Goal: Information Seeking & Learning: Learn about a topic

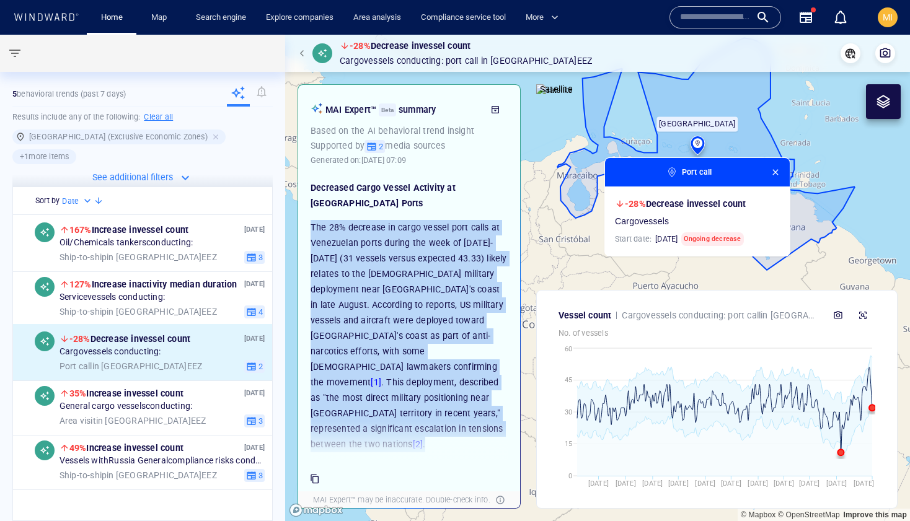
drag, startPoint x: 311, startPoint y: 229, endPoint x: 467, endPoint y: 420, distance: 245.9
click at [467, 420] on p "The 28% decrease in cargo vessel port calls at Venezuelan ports during the week…" at bounding box center [409, 336] width 197 height 232
copy p "The 28% decrease in cargo vessel port calls at Venezuelan ports during the week…"
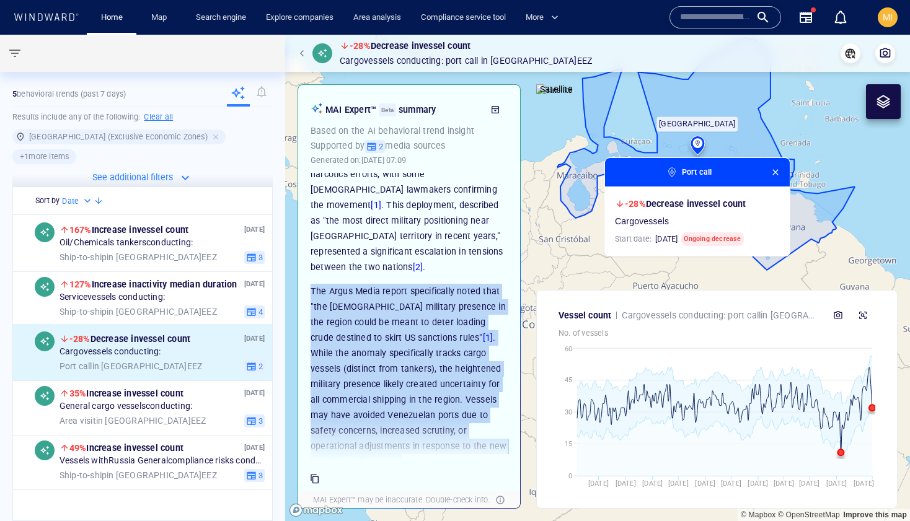
scroll to position [322, 0]
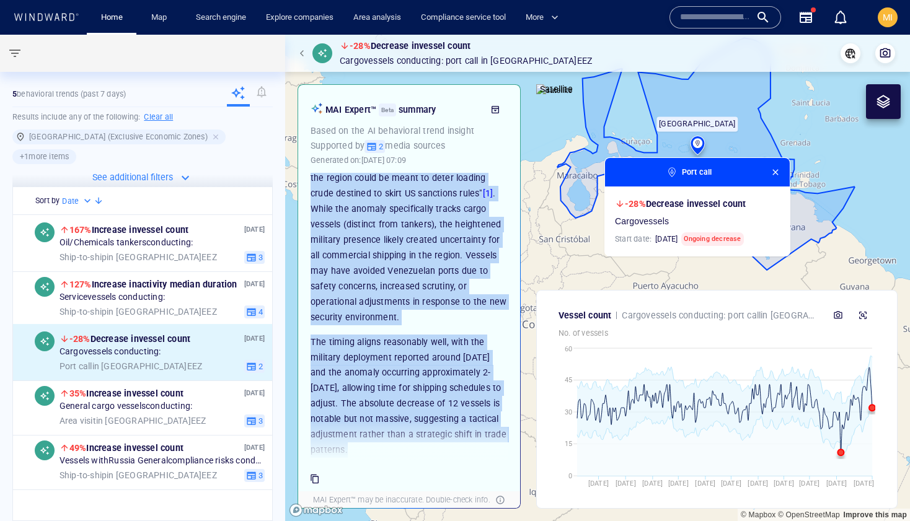
drag, startPoint x: 311, startPoint y: 260, endPoint x: 454, endPoint y: 422, distance: 215.7
click at [454, 422] on div "Decreased Cargo Vessel Activity at Venezuelan Ports The 28% decrease in cargo v…" at bounding box center [409, 317] width 210 height 288
copy div "The Argus Media report specifically noted that "the US military presence in the…"
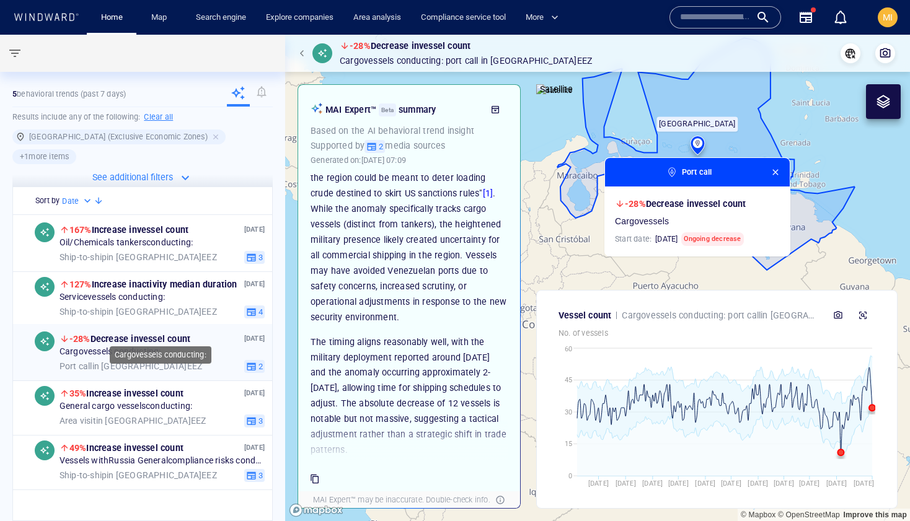
click at [150, 347] on span "Cargo vessels conducting:" at bounding box center [111, 352] width 102 height 11
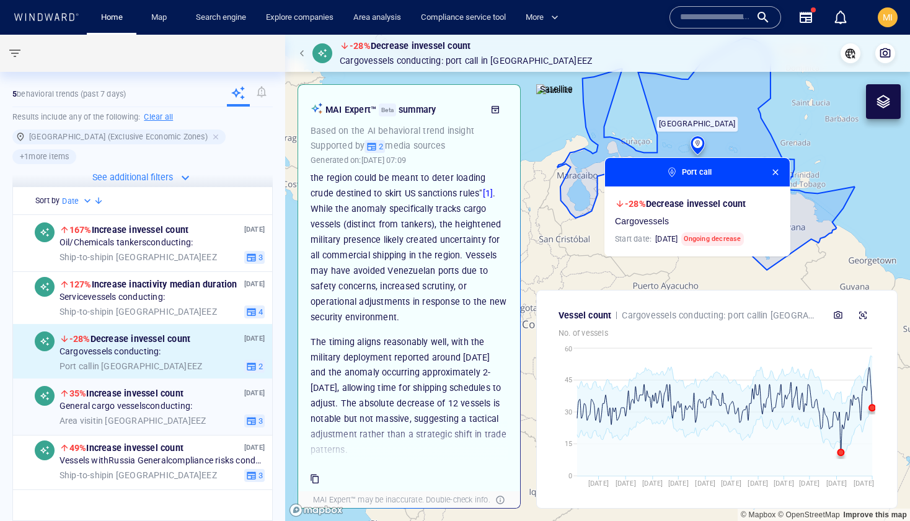
click at [138, 402] on span "General cargo vessels conducting:" at bounding box center [126, 407] width 133 height 11
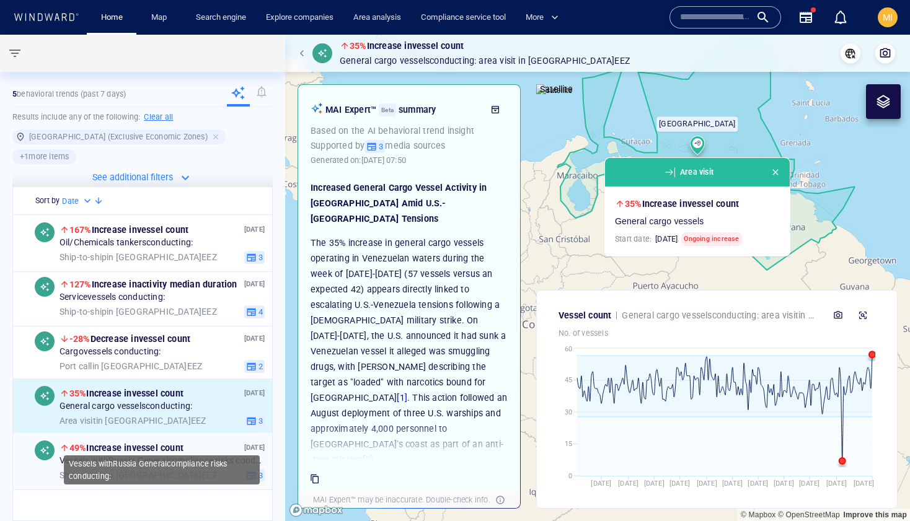
click at [144, 456] on span "Vessels with Russia General compliance risks conducting:" at bounding box center [162, 461] width 205 height 11
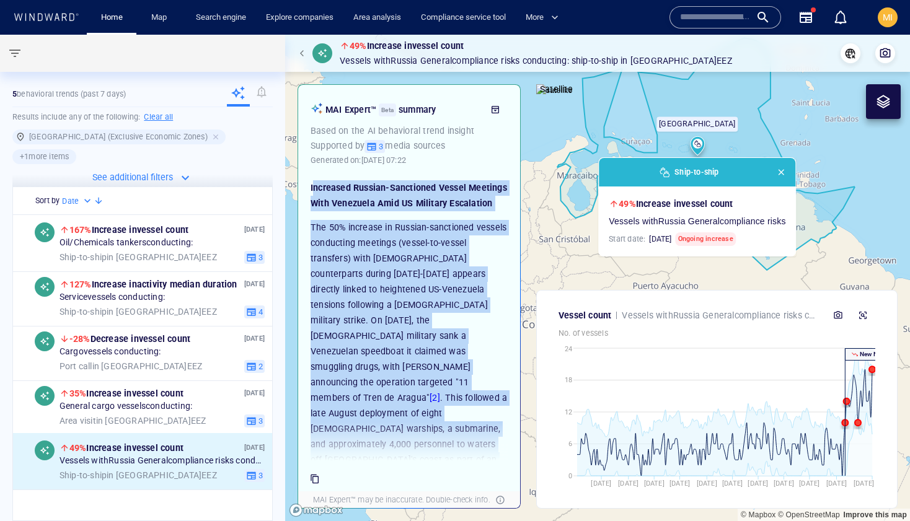
drag, startPoint x: 313, startPoint y: 190, endPoint x: 425, endPoint y: 437, distance: 271.4
click at [425, 437] on div "Increased Russian-Sanctioned Vessel Meetings With Venezuela Amid US Military Es…" at bounding box center [409, 374] width 197 height 389
copy div "ncreased Russian-Sanctioned Vessel Meetings With Venezuela Amid US Military Esc…"
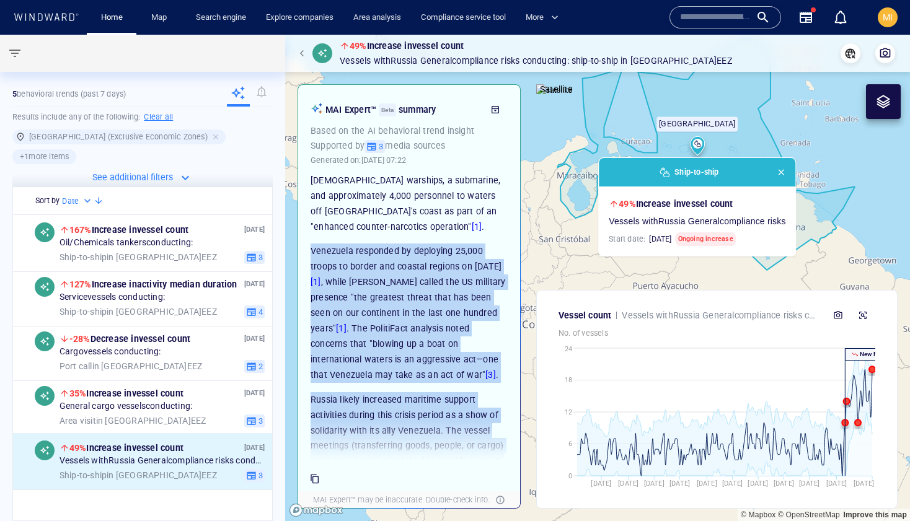
scroll to position [306, 0]
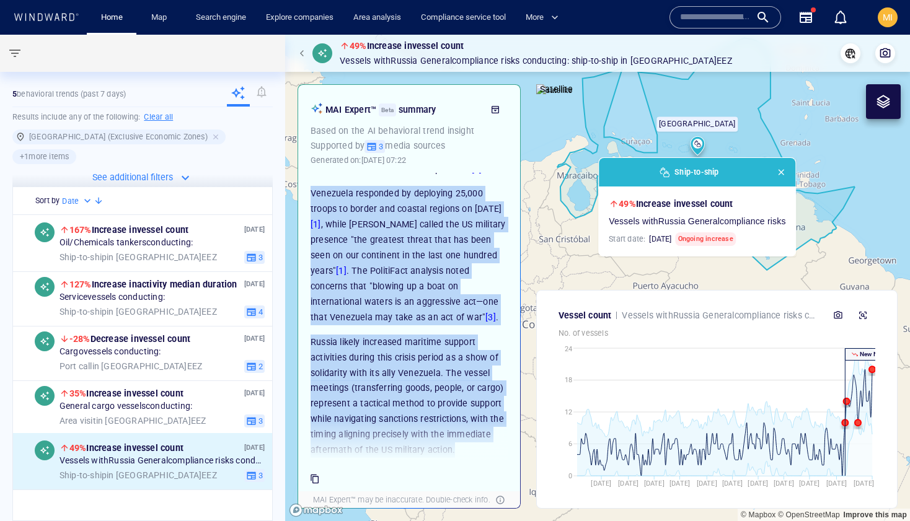
drag, startPoint x: 312, startPoint y: 206, endPoint x: 394, endPoint y: 452, distance: 259.4
click at [394, 452] on div "Increased Russian-Sanctioned Vessel Meetings With Venezuela Amid US Military Es…" at bounding box center [409, 317] width 210 height 288
copy div "Venezuela responded by deploying 25,000 troops to border and coastal regions on…"
click at [409, 335] on p "Russia likely increased maritime support activities during this crisis period a…" at bounding box center [409, 397] width 197 height 124
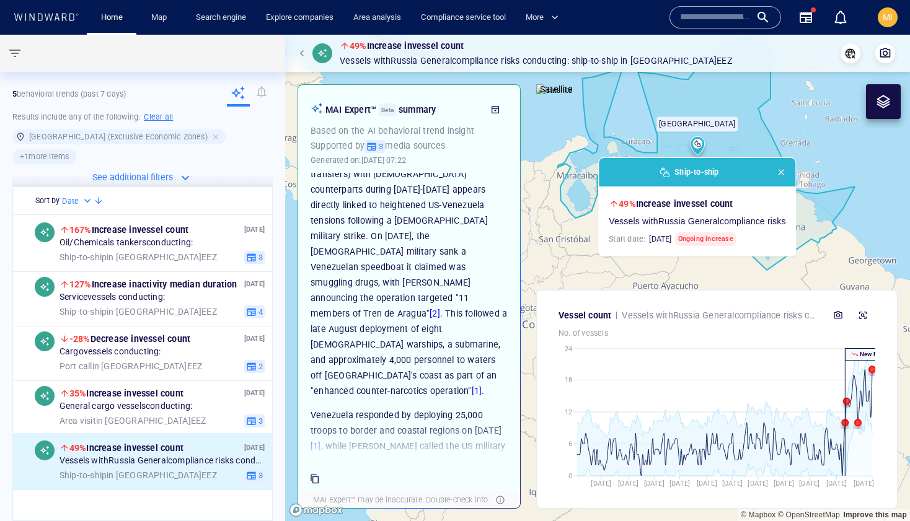
scroll to position [0, 0]
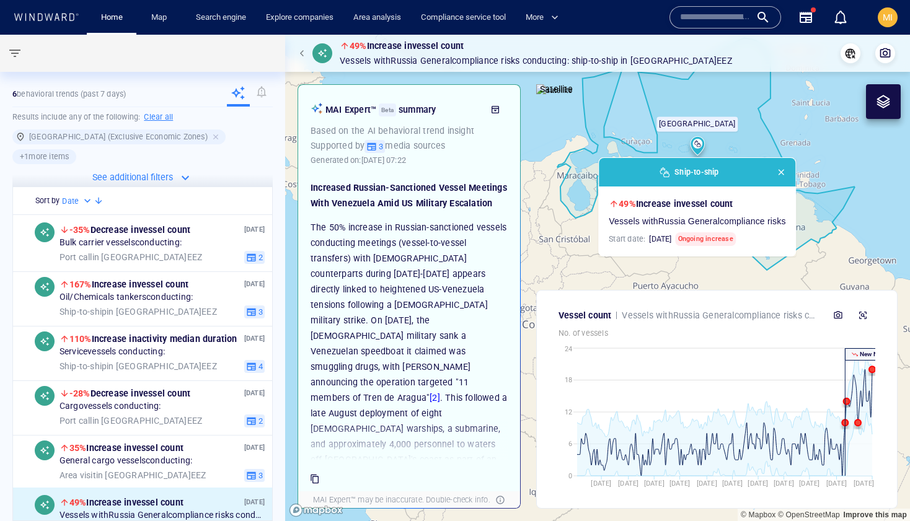
click at [404, 300] on p "The 50% increase in Russian-sanctioned vessels conducting meetings (vessel-to-v…" at bounding box center [409, 359] width 197 height 279
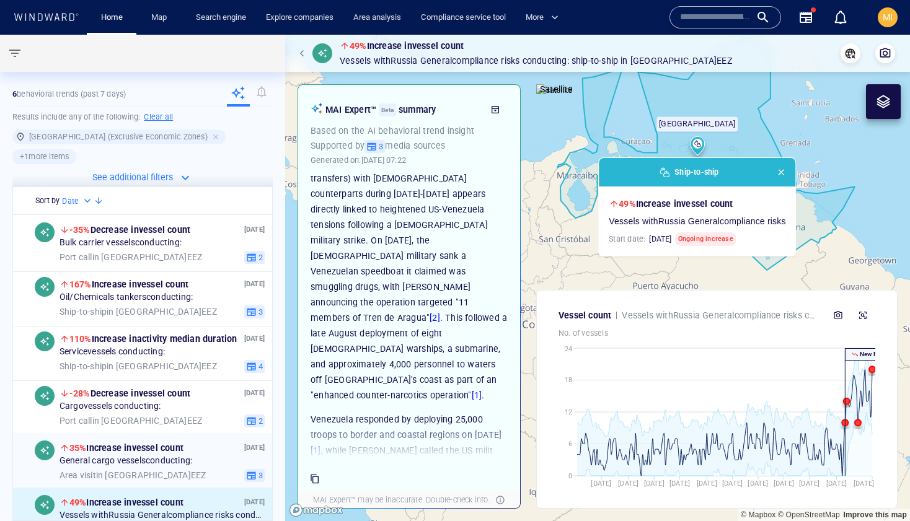
scroll to position [84, 0]
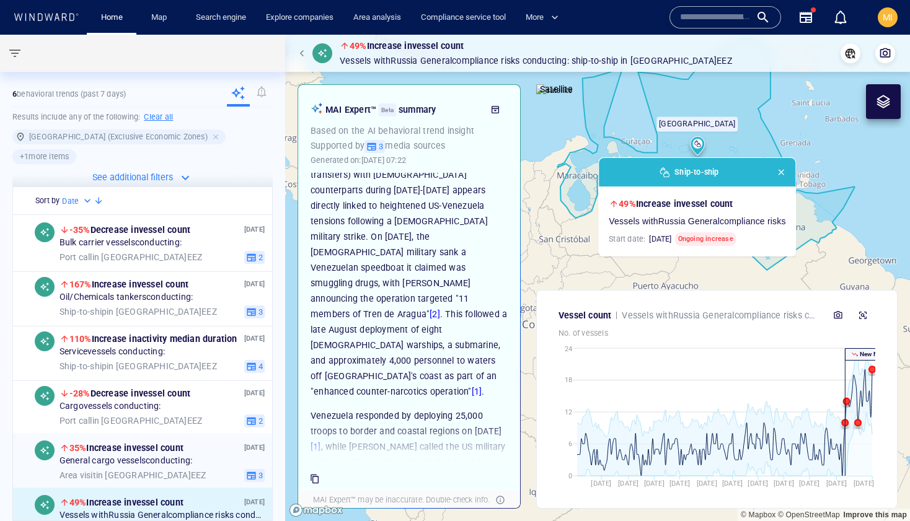
click at [166, 456] on span "General cargo vessels conducting:" at bounding box center [126, 461] width 133 height 11
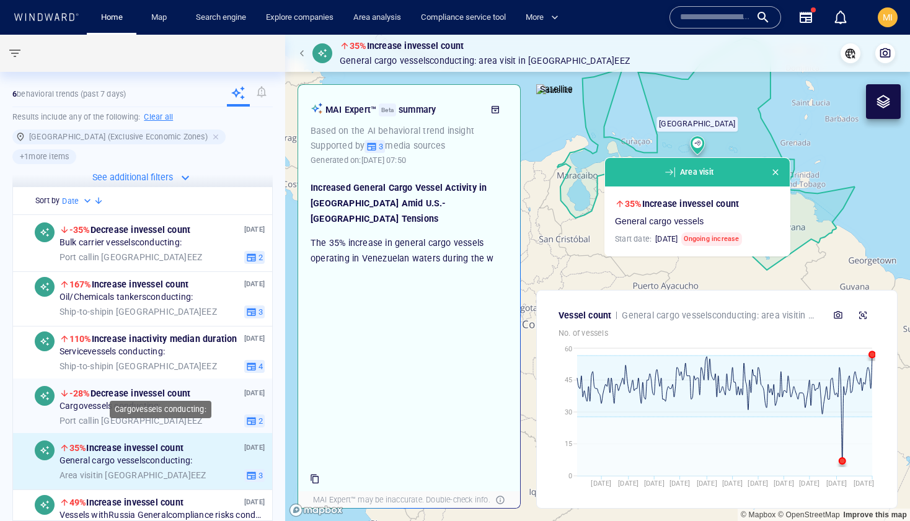
click at [168, 402] on div "Cargo vessels conducting:" at bounding box center [162, 407] width 205 height 11
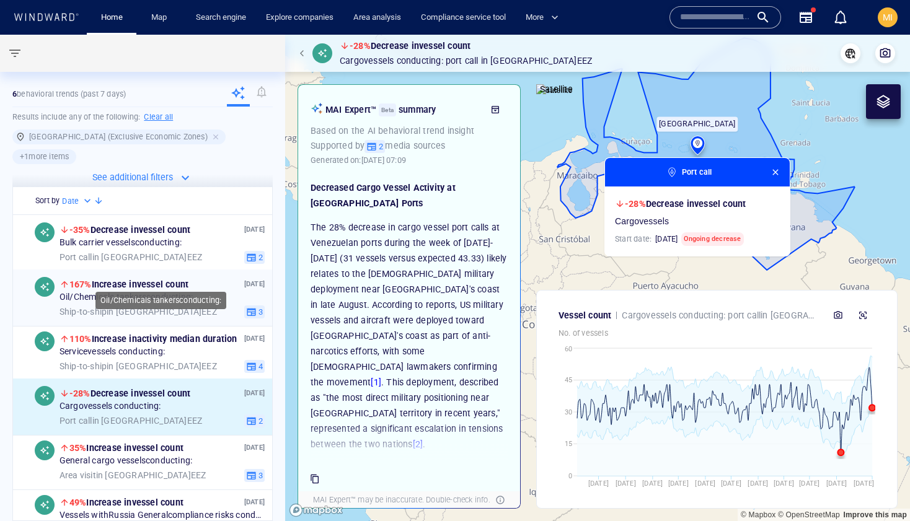
click at [176, 293] on span "Oil/Chemicals tankers conducting:" at bounding box center [126, 298] width 133 height 11
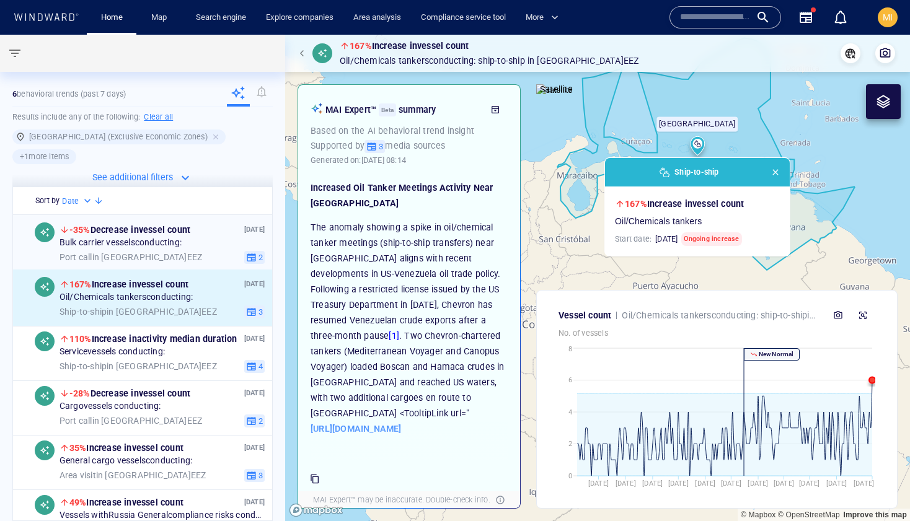
click at [177, 231] on div "16 Sept '25 -35% Decrease in vessel count Bulk carrier vessels conducting: Port…" at bounding box center [162, 244] width 205 height 42
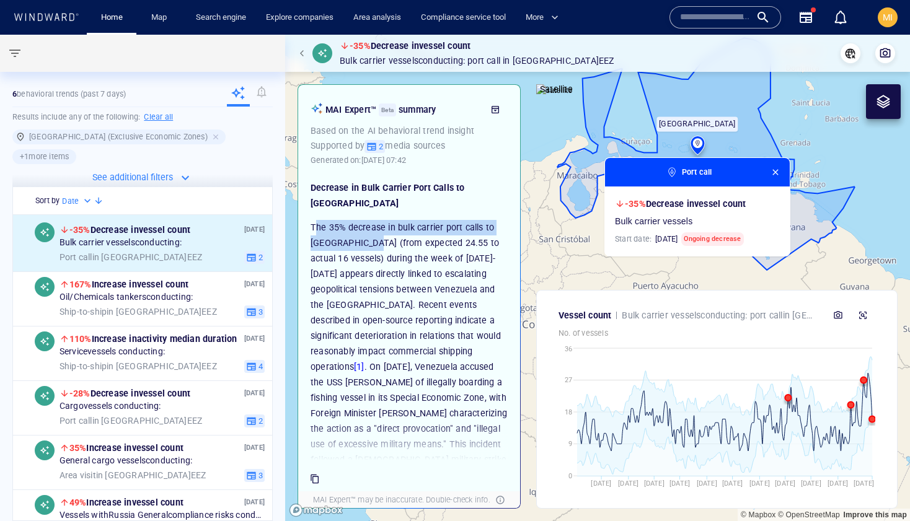
drag, startPoint x: 314, startPoint y: 228, endPoint x: 366, endPoint y: 242, distance: 53.8
click at [366, 242] on p "The 35% decrease in bulk carrier port calls to Venezuela (from expected 24.55 t…" at bounding box center [409, 406] width 197 height 372
click at [342, 228] on p "The 35% decrease in bulk carrier port calls to Venezuela (from expected 24.55 t…" at bounding box center [409, 406] width 197 height 372
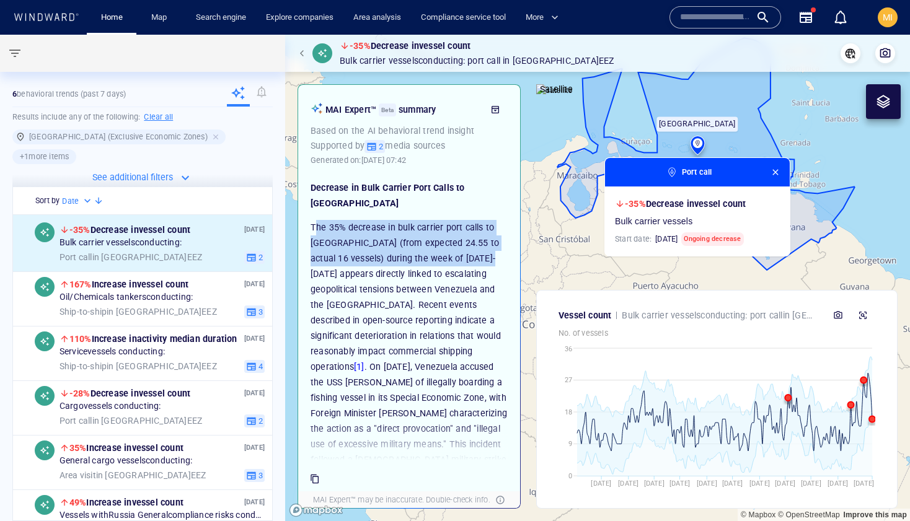
drag, startPoint x: 315, startPoint y: 229, endPoint x: 498, endPoint y: 258, distance: 185.1
click at [498, 258] on p "The 35% decrease in bulk carrier port calls to Venezuela (from expected 24.55 t…" at bounding box center [409, 406] width 197 height 372
copy p "he 35% decrease in bulk carrier port calls to Venezuela (from expected 24.55 to…"
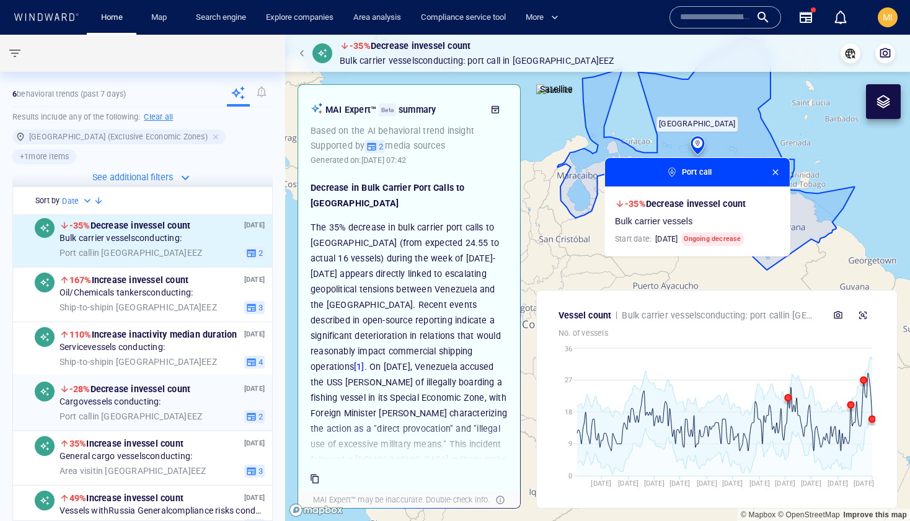
click at [185, 412] on div "Port call in Venezuela EEZ" at bounding box center [150, 417] width 180 height 11
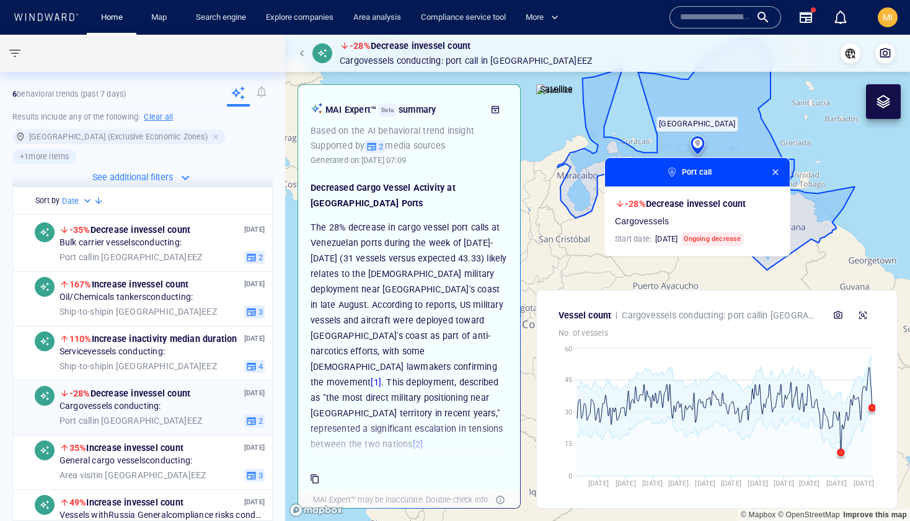
scroll to position [4, 0]
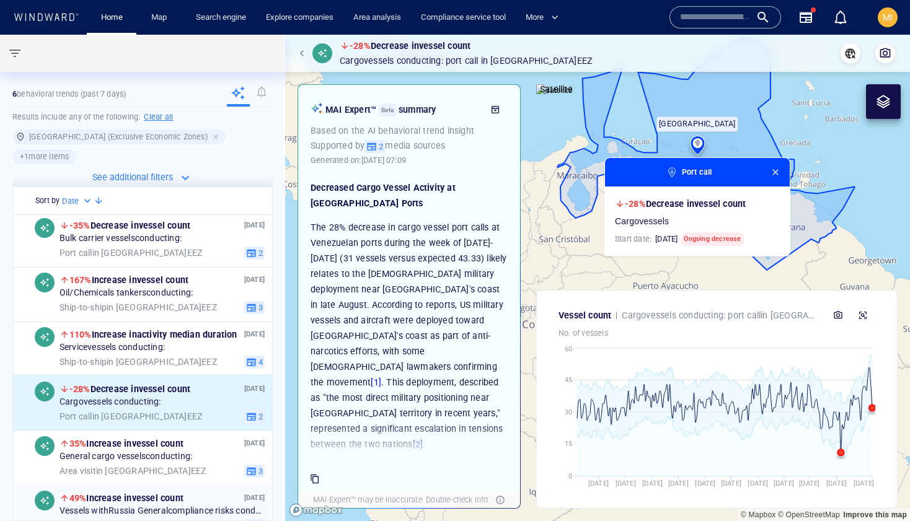
click at [156, 494] on span "49% Increase in vessel count" at bounding box center [126, 499] width 114 height 10
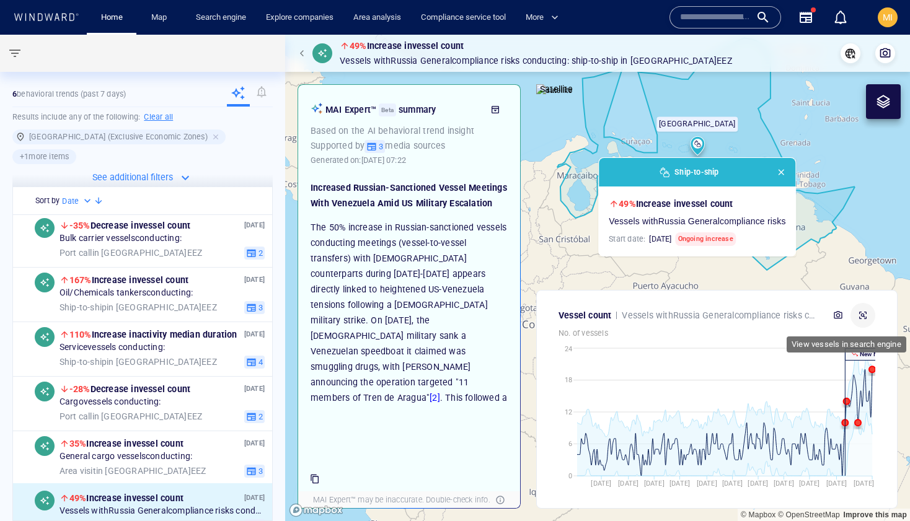
click at [864, 314] on icon "button" at bounding box center [863, 316] width 10 height 10
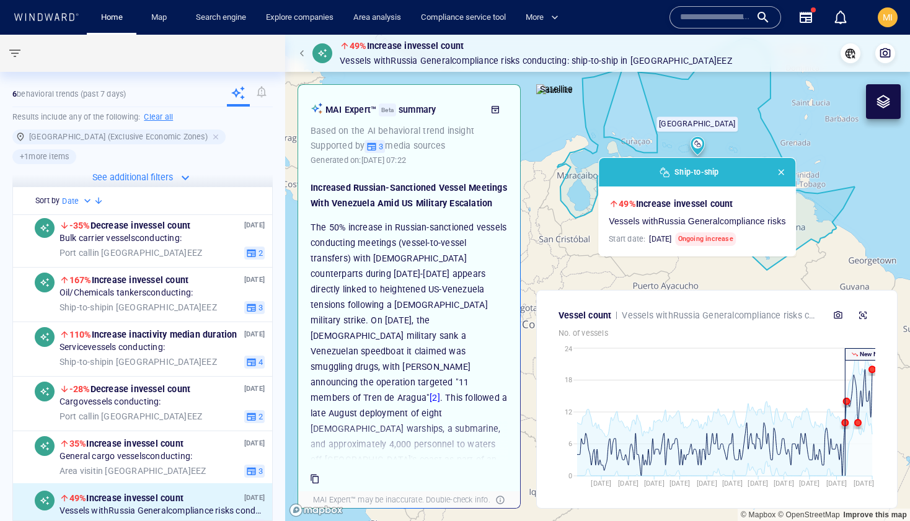
click at [686, 22] on input "text" at bounding box center [715, 17] width 71 height 19
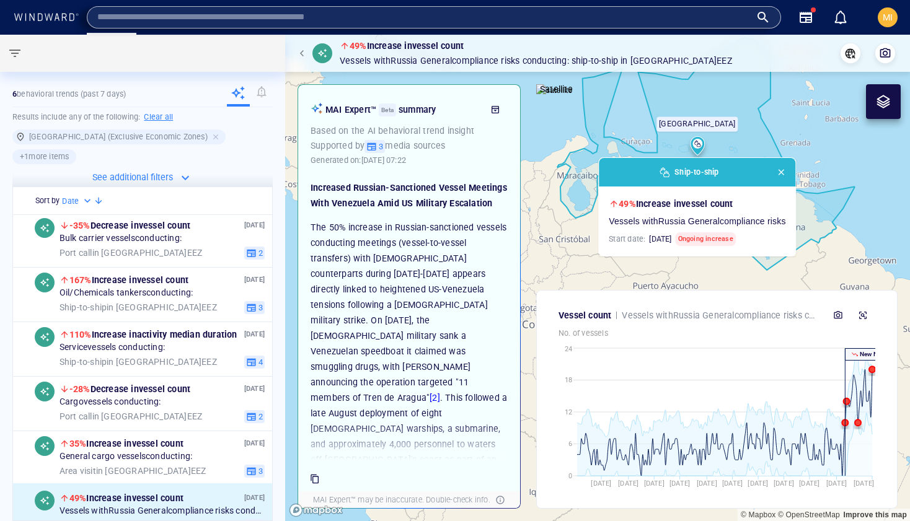
paste input "*******"
type input "*******"
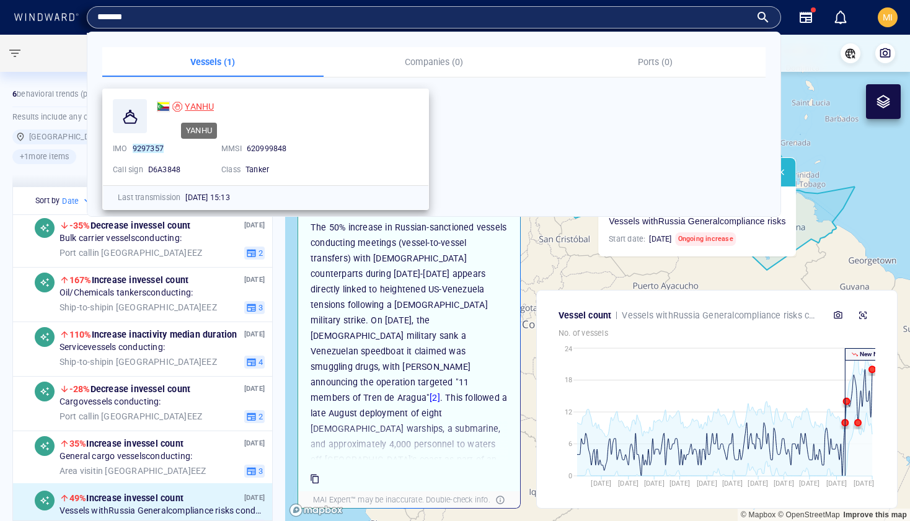
click at [193, 110] on span "YANHU" at bounding box center [199, 107] width 29 height 10
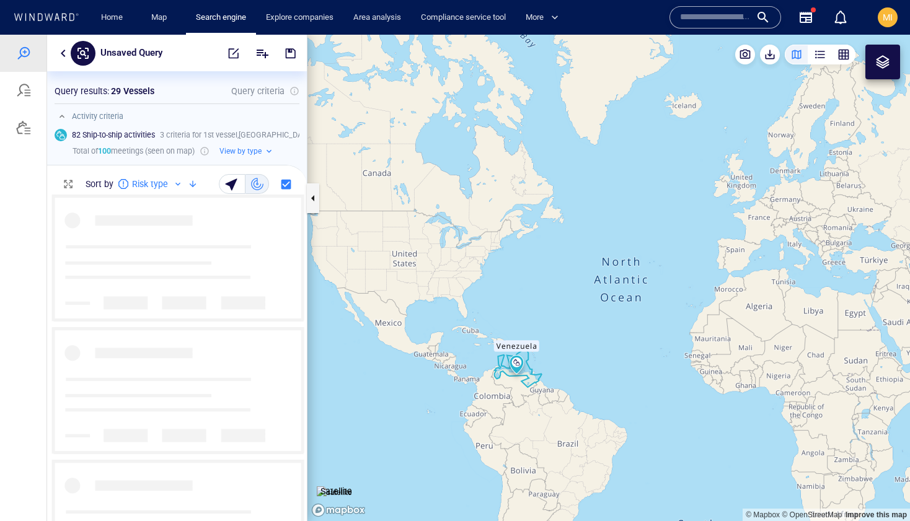
scroll to position [327, 260]
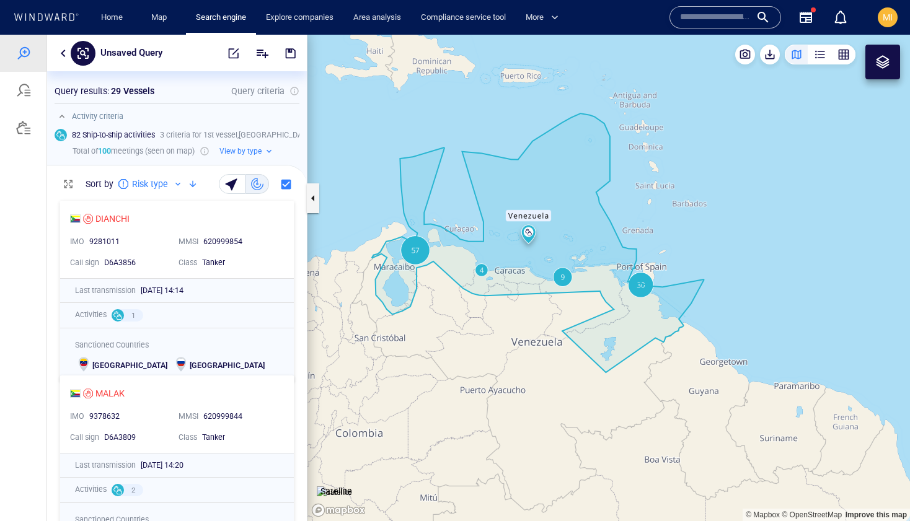
drag, startPoint x: 529, startPoint y: 298, endPoint x: 602, endPoint y: 316, distance: 75.2
click at [602, 316] on canvas "Map" at bounding box center [609, 278] width 603 height 487
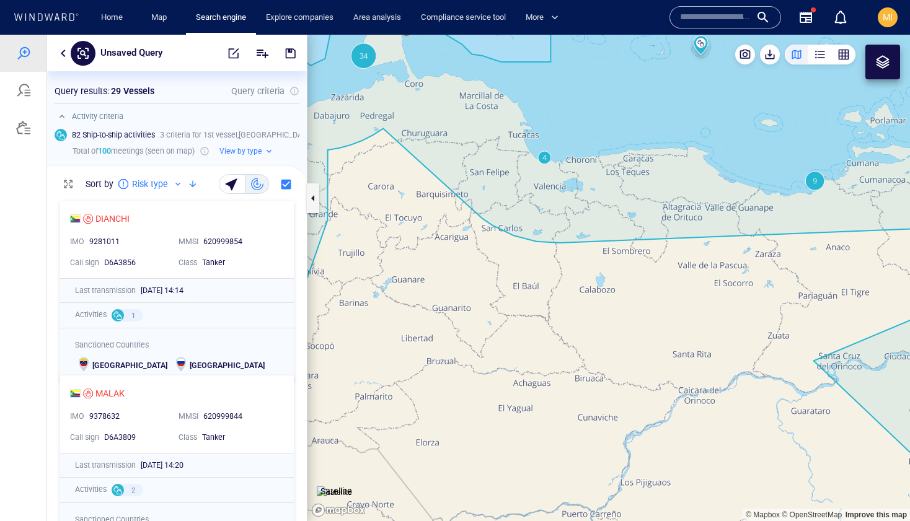
drag, startPoint x: 545, startPoint y: 272, endPoint x: 609, endPoint y: 366, distance: 113.7
click at [609, 365] on canvas "Map" at bounding box center [609, 278] width 603 height 487
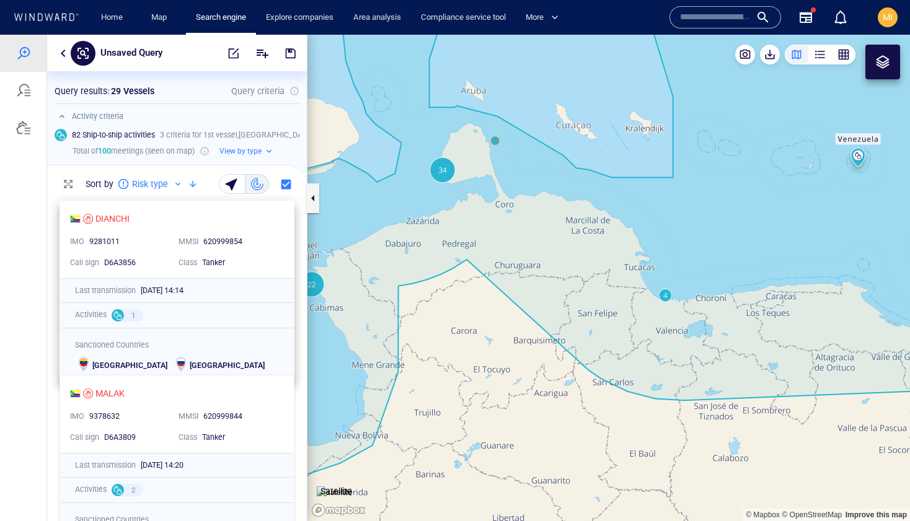
click at [143, 268] on div "D6A3856" at bounding box center [136, 263] width 69 height 16
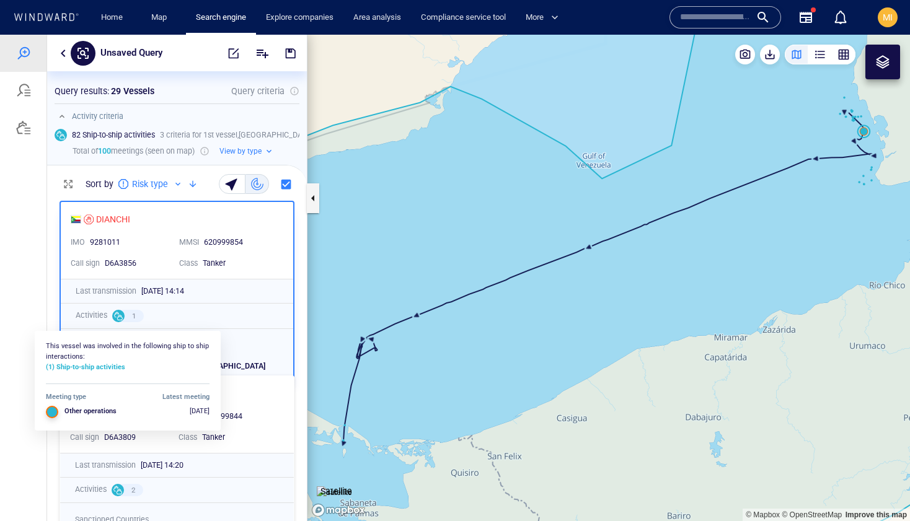
click at [118, 314] on div at bounding box center [118, 316] width 12 height 12
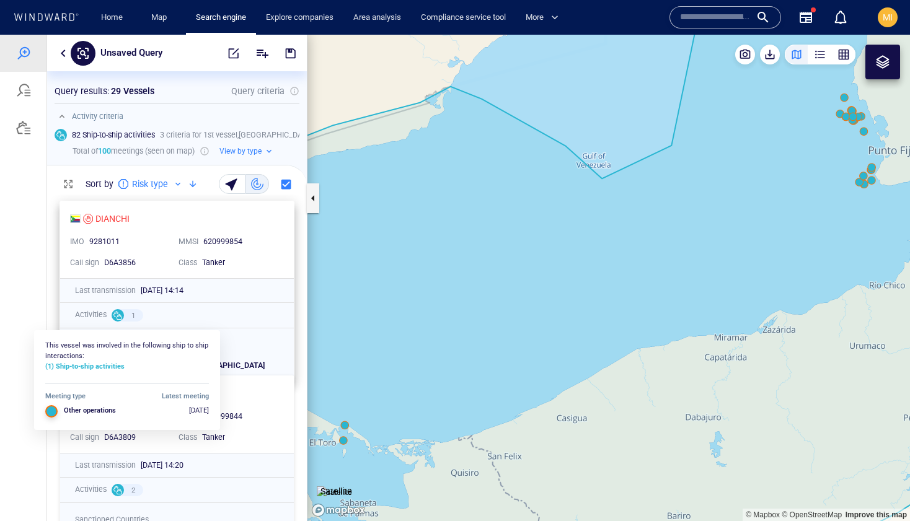
click at [123, 316] on div at bounding box center [118, 315] width 12 height 12
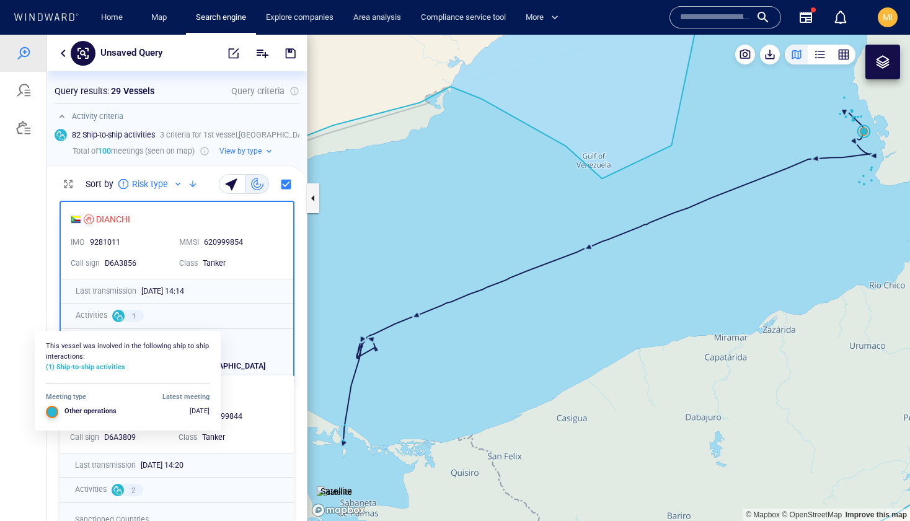
click at [120, 316] on div at bounding box center [118, 316] width 12 height 12
click at [120, 316] on div at bounding box center [118, 315] width 12 height 12
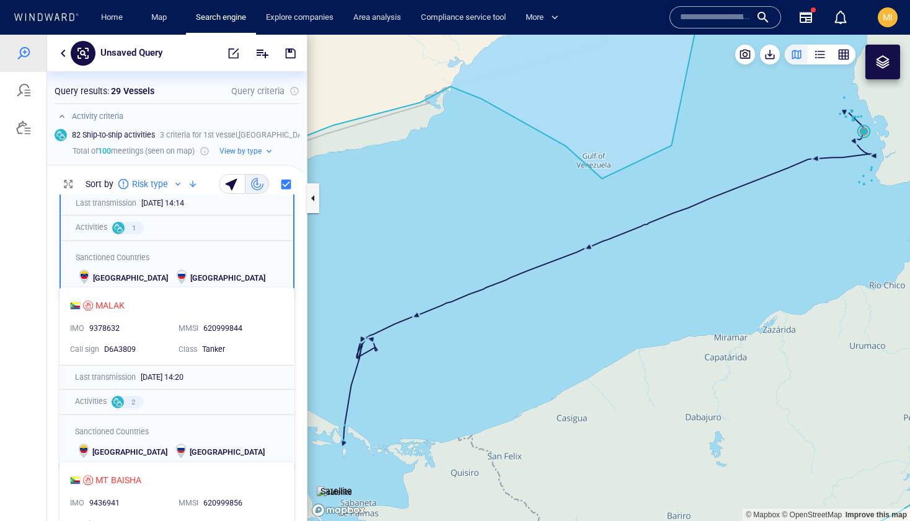
scroll to position [121, 0]
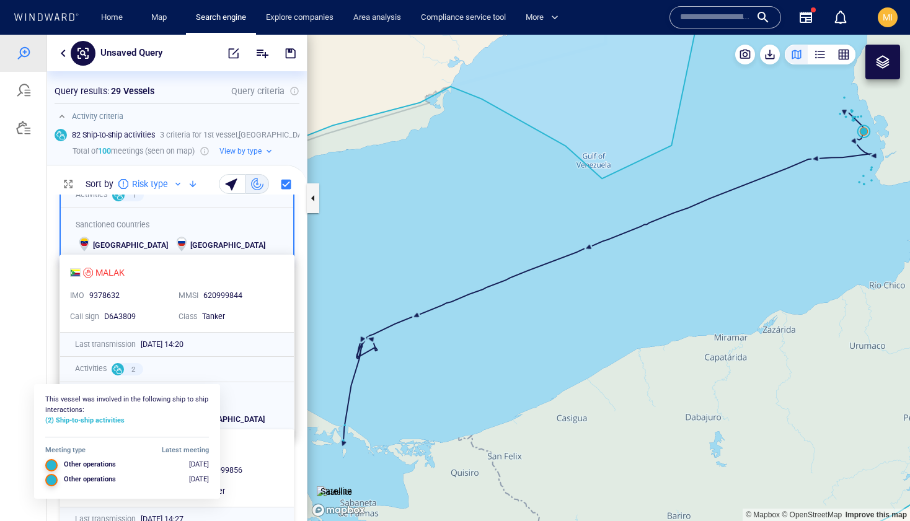
click at [130, 366] on span "2" at bounding box center [133, 370] width 19 height 11
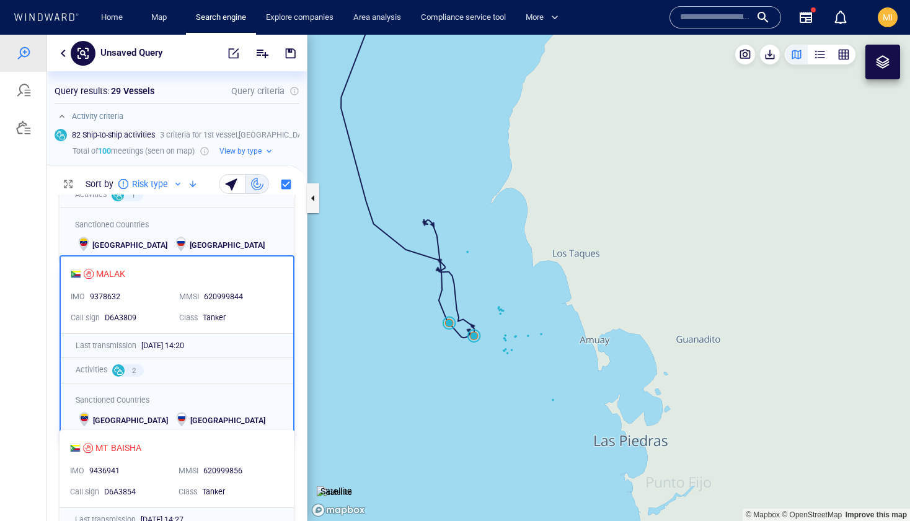
drag, startPoint x: 373, startPoint y: 389, endPoint x: 454, endPoint y: 224, distance: 184.1
click at [454, 224] on canvas "Map" at bounding box center [609, 278] width 603 height 487
drag, startPoint x: 456, startPoint y: 244, endPoint x: 455, endPoint y: 269, distance: 25.4
click at [455, 269] on canvas "Map" at bounding box center [609, 278] width 603 height 487
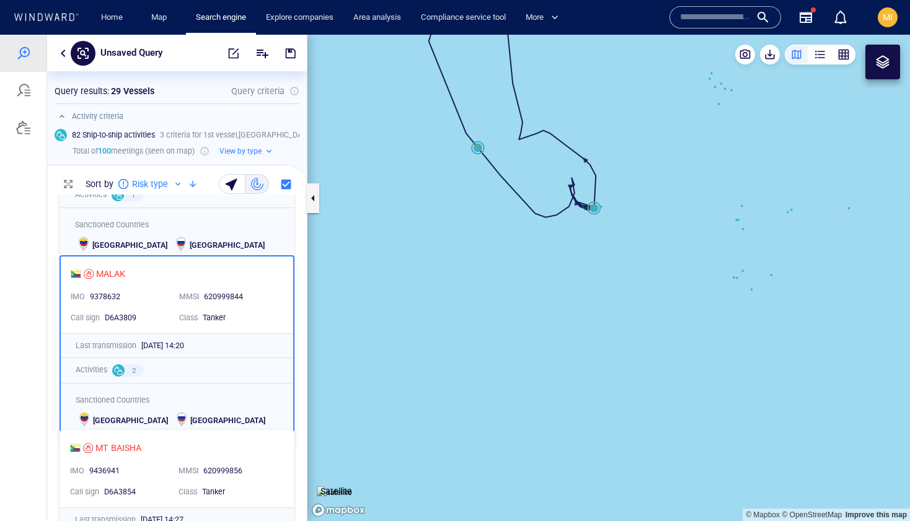
click at [595, 210] on canvas "Map" at bounding box center [609, 278] width 603 height 487
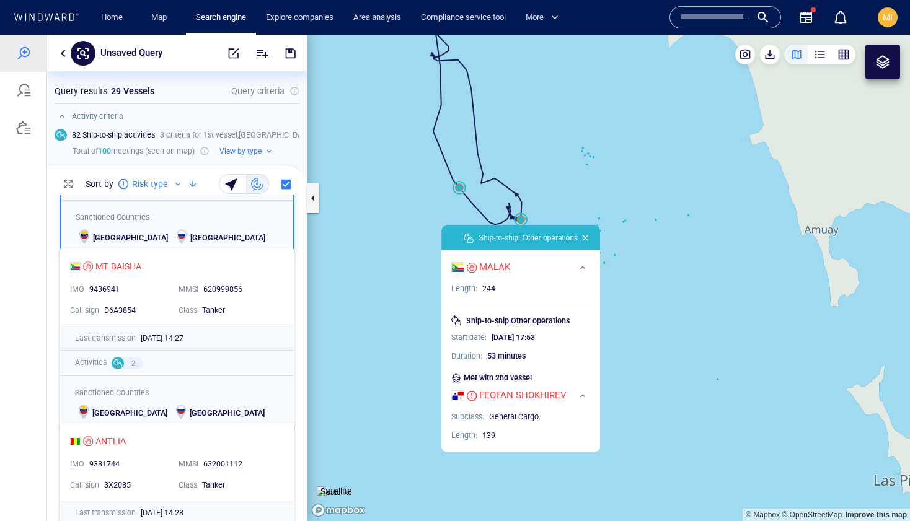
scroll to position [283, 0]
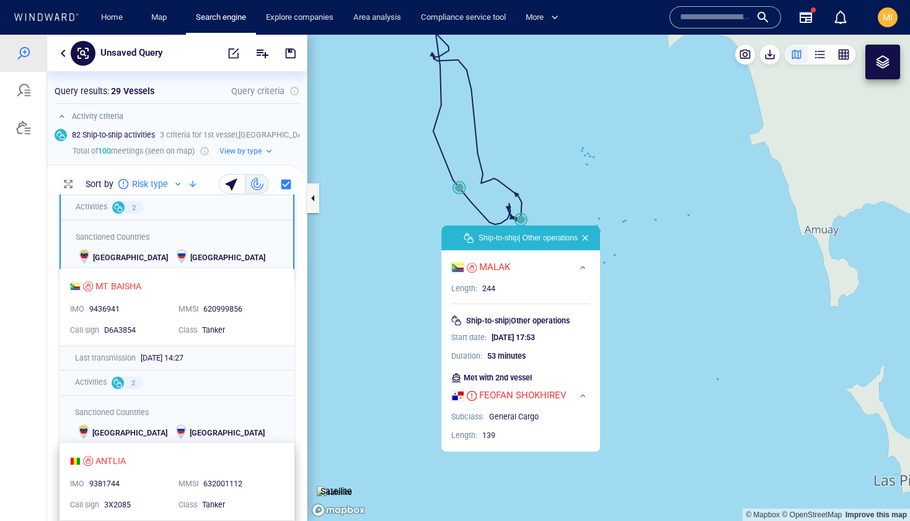
click at [190, 466] on div "ANTLIA" at bounding box center [172, 461] width 204 height 15
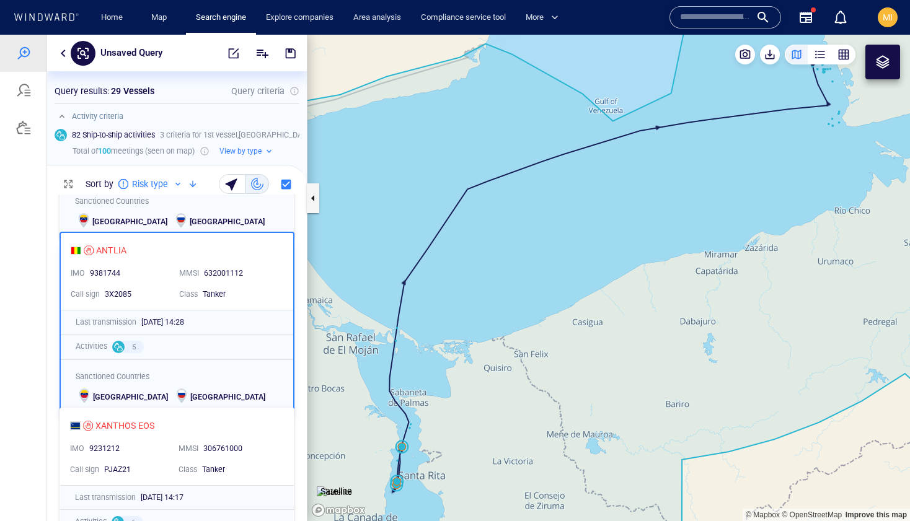
scroll to position [494, 0]
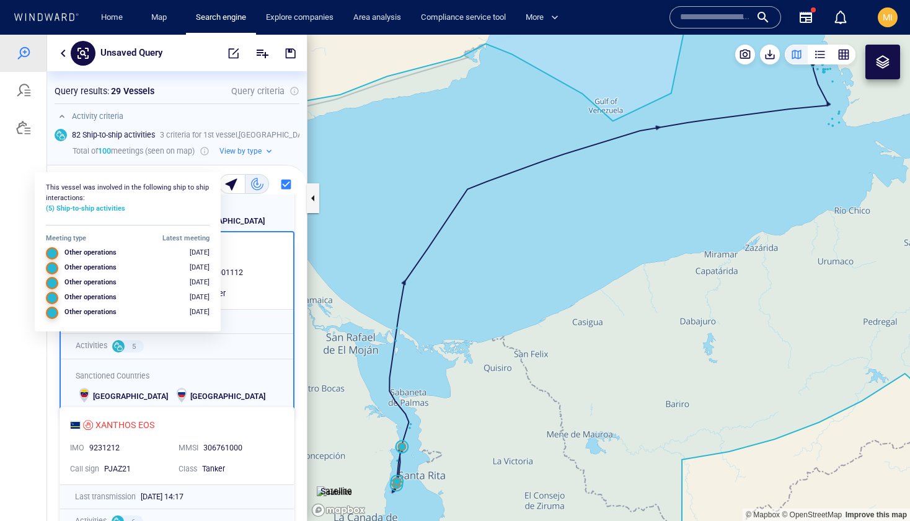
click at [120, 345] on div at bounding box center [118, 346] width 12 height 12
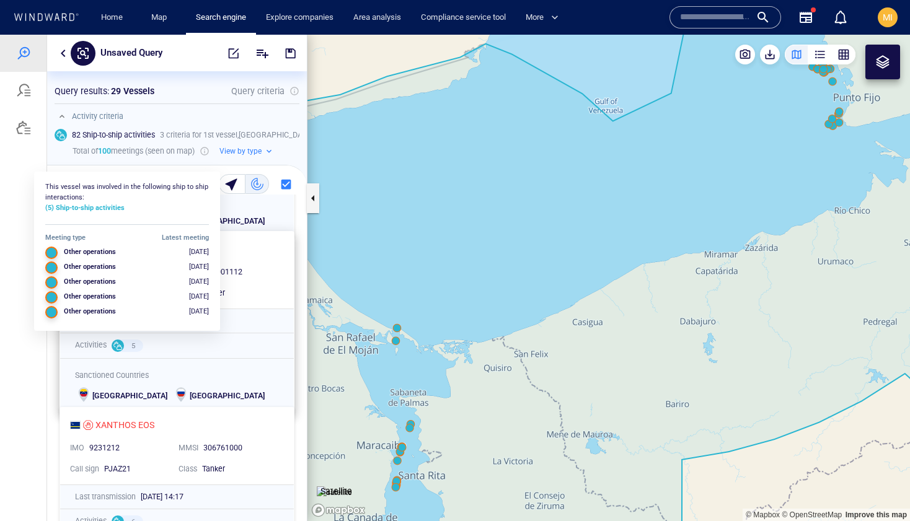
click at [121, 345] on div at bounding box center [118, 346] width 12 height 12
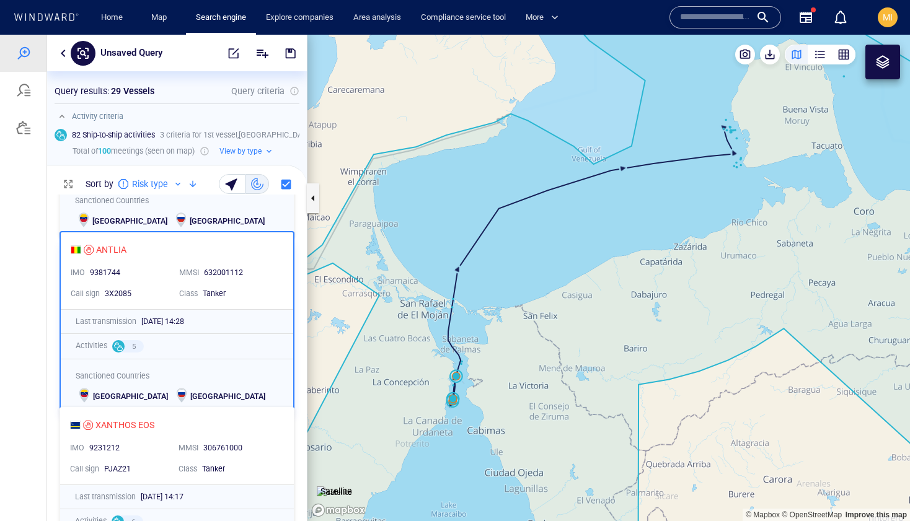
drag, startPoint x: 426, startPoint y: 402, endPoint x: 446, endPoint y: 316, distance: 87.8
click at [445, 318] on canvas "Map" at bounding box center [609, 278] width 603 height 487
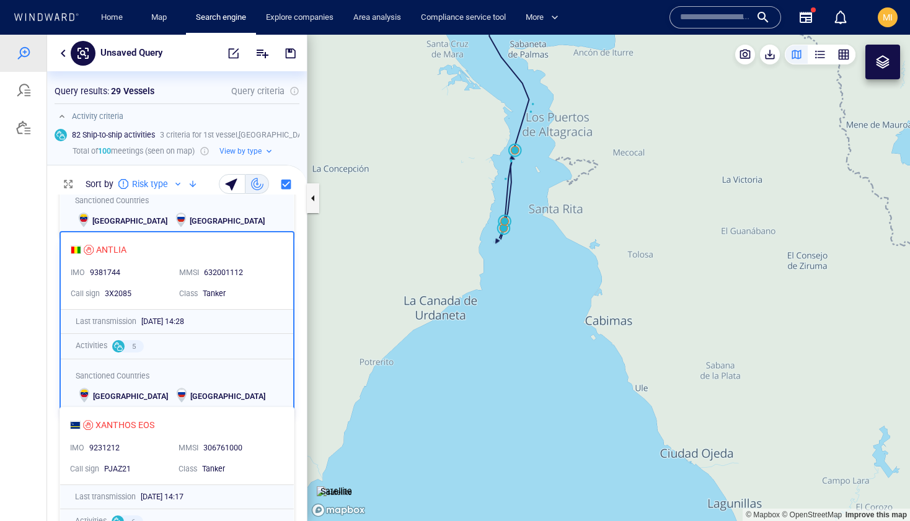
drag, startPoint x: 520, startPoint y: 262, endPoint x: 518, endPoint y: 328, distance: 66.4
click at [518, 328] on canvas "Map" at bounding box center [609, 278] width 603 height 487
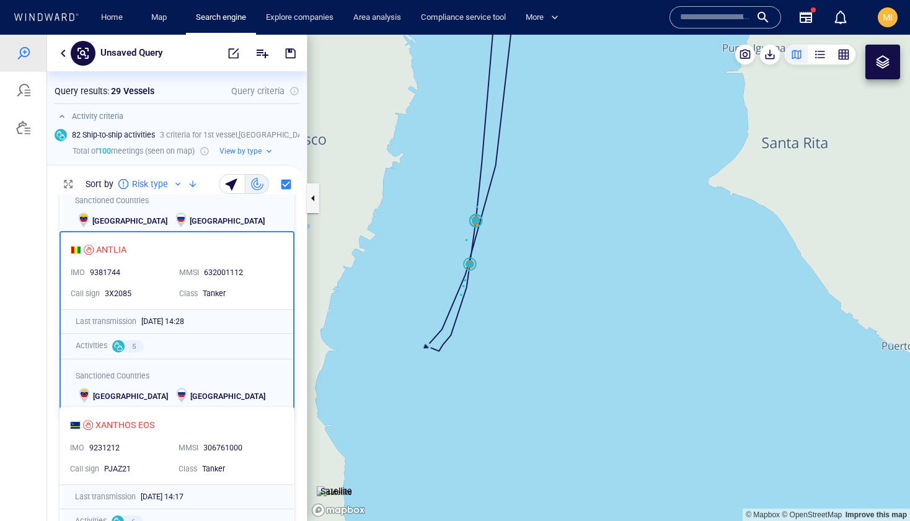
click at [472, 269] on canvas "Map" at bounding box center [609, 278] width 603 height 487
click at [472, 270] on canvas "Map" at bounding box center [609, 278] width 603 height 487
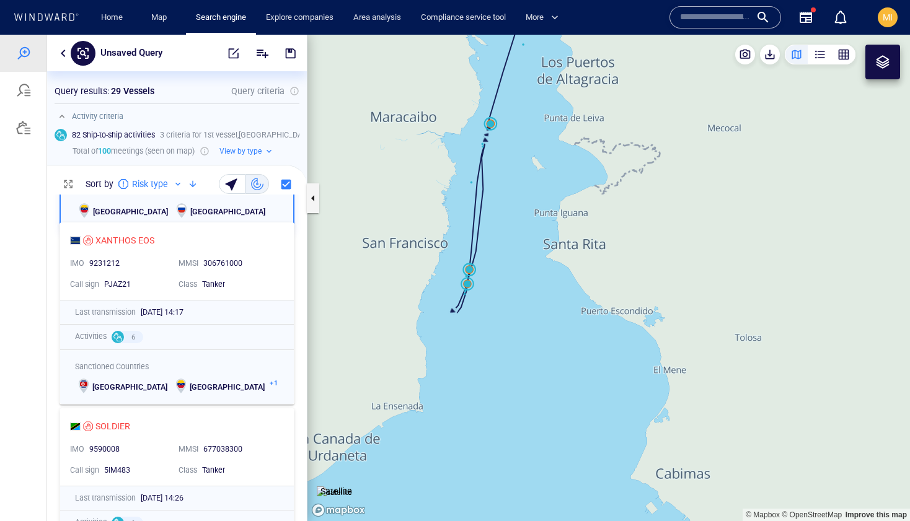
scroll to position [685, 0]
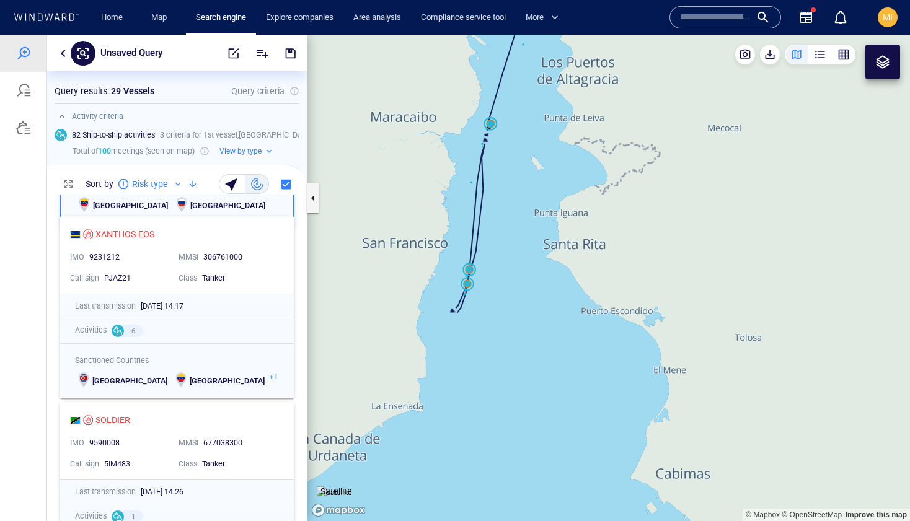
click at [166, 273] on div "PJAZ21" at bounding box center [136, 278] width 64 height 11
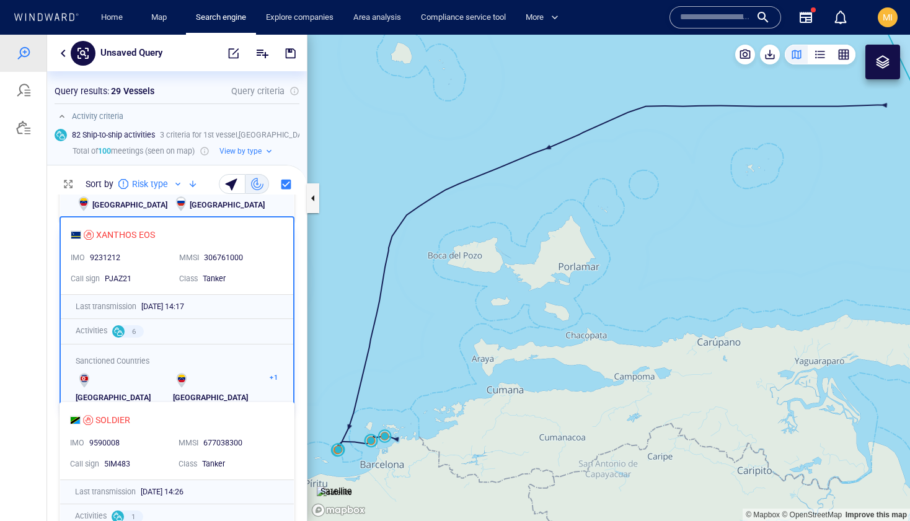
drag, startPoint x: 341, startPoint y: 352, endPoint x: 450, endPoint y: 241, distance: 155.6
click at [450, 241] on canvas "Map" at bounding box center [609, 278] width 603 height 487
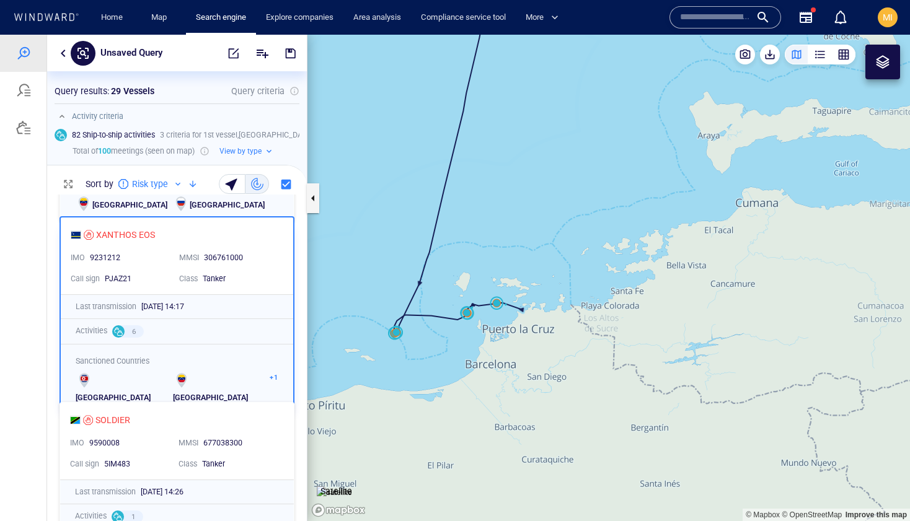
click at [477, 309] on canvas "Map" at bounding box center [609, 278] width 603 height 487
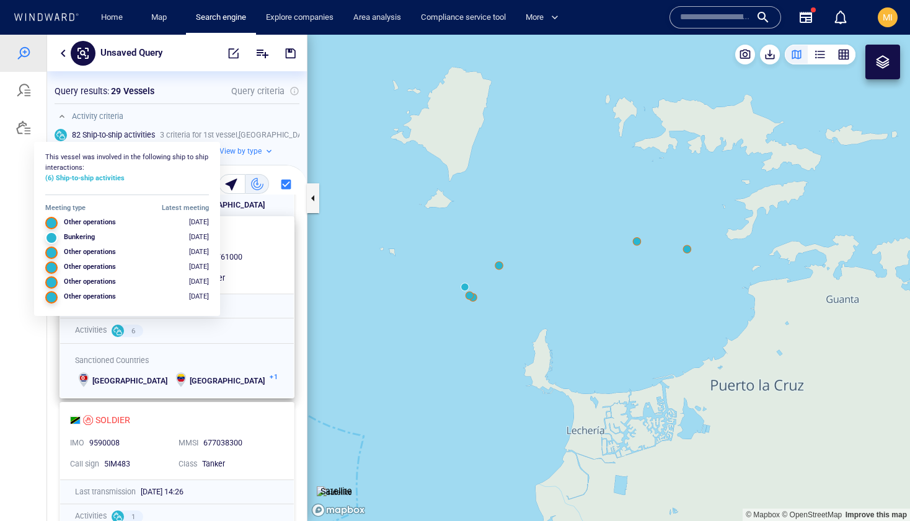
click at [117, 334] on div at bounding box center [118, 331] width 12 height 12
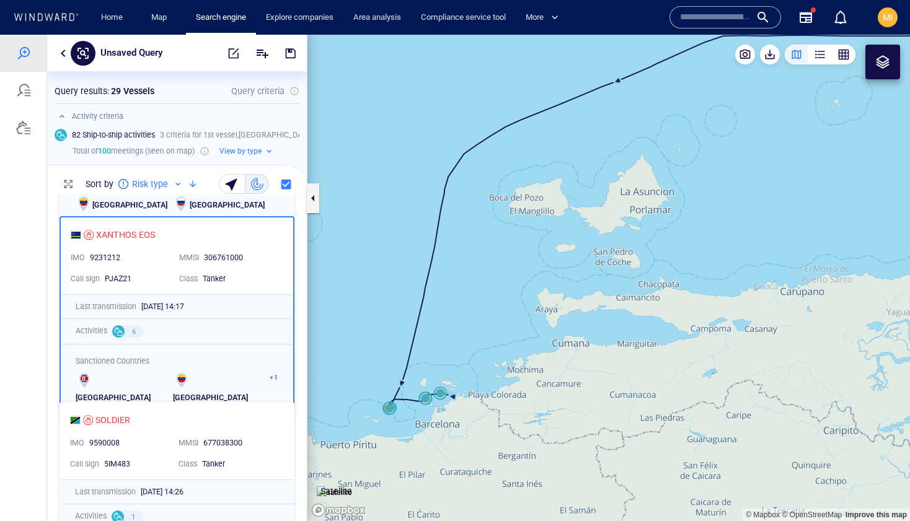
drag, startPoint x: 442, startPoint y: 324, endPoint x: 486, endPoint y: 231, distance: 103.5
click at [486, 231] on canvas "Map" at bounding box center [609, 278] width 603 height 487
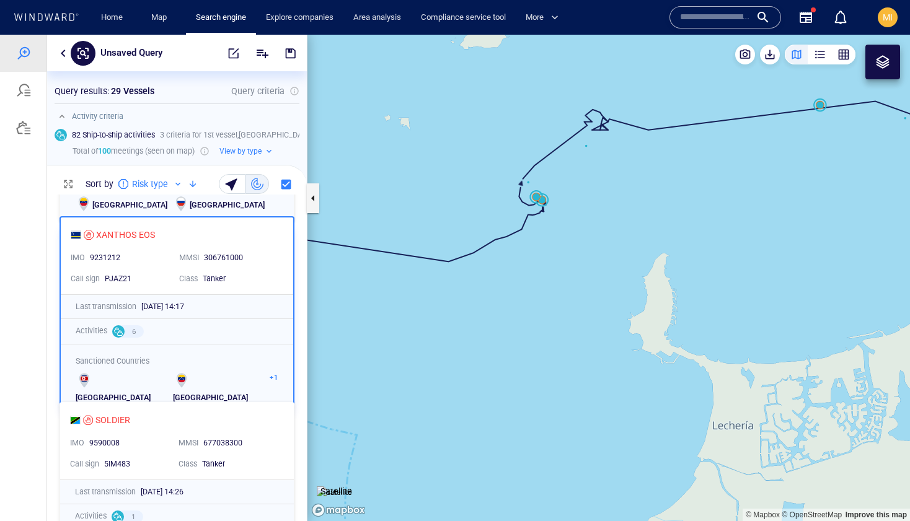
drag, startPoint x: 579, startPoint y: 184, endPoint x: 577, endPoint y: 224, distance: 40.3
click at [579, 204] on canvas "Map" at bounding box center [609, 278] width 603 height 487
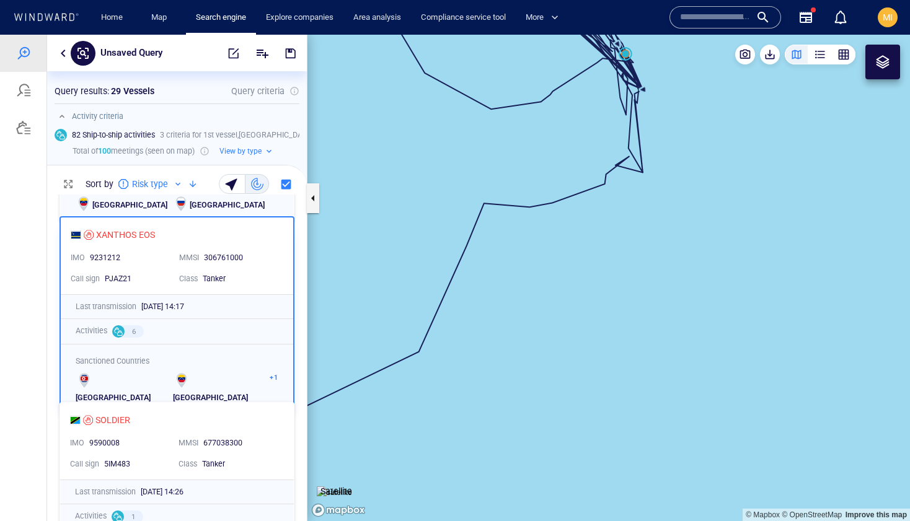
drag, startPoint x: 598, startPoint y: 136, endPoint x: 593, endPoint y: 246, distance: 110.5
click at [593, 246] on canvas "Map" at bounding box center [609, 278] width 603 height 487
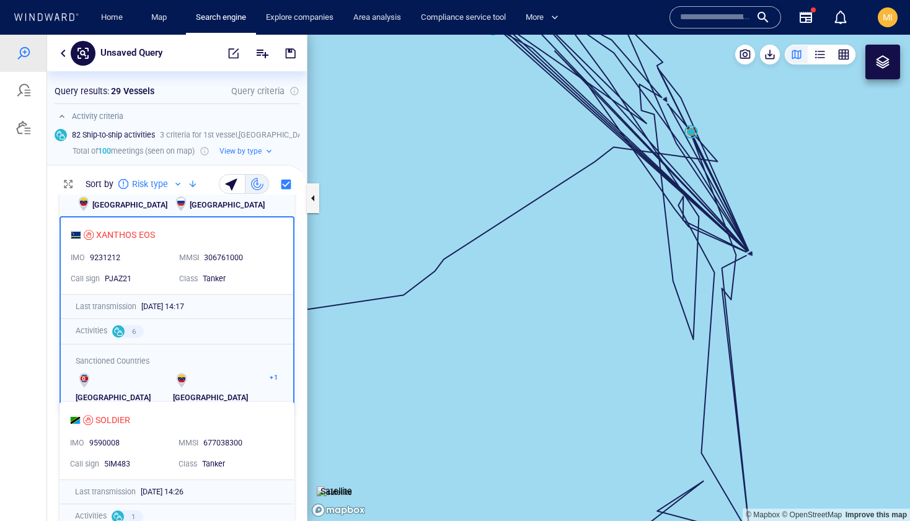
drag, startPoint x: 587, startPoint y: 232, endPoint x: 575, endPoint y: 333, distance: 101.7
click at [575, 333] on canvas "Map" at bounding box center [609, 278] width 603 height 487
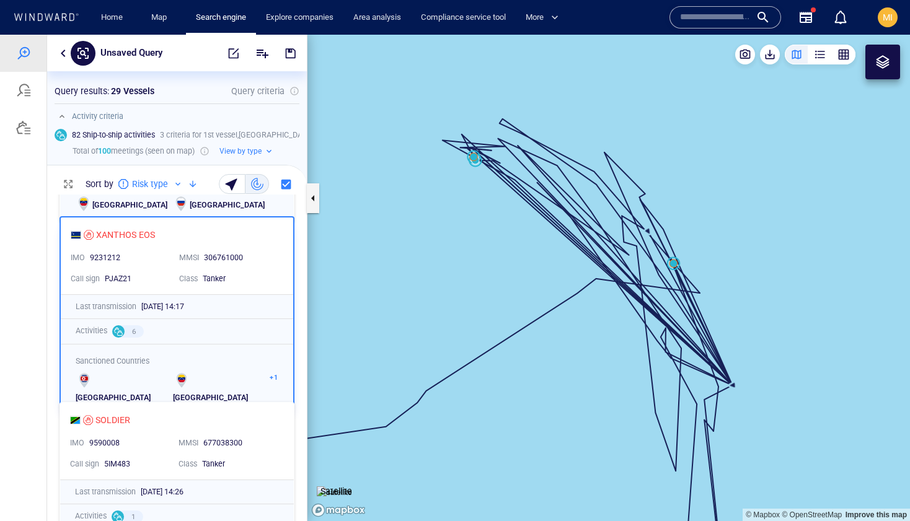
click at [474, 159] on canvas "Map" at bounding box center [609, 278] width 603 height 487
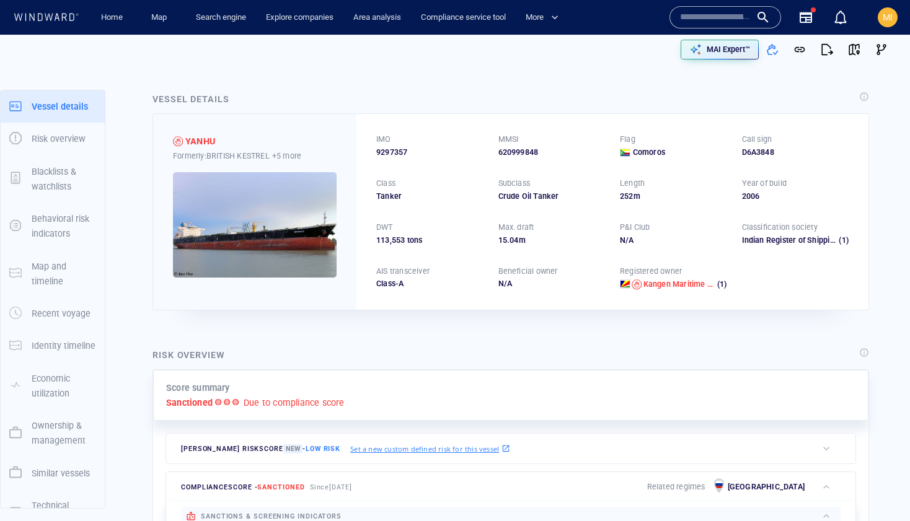
click at [710, 14] on input "text" at bounding box center [715, 17] width 71 height 19
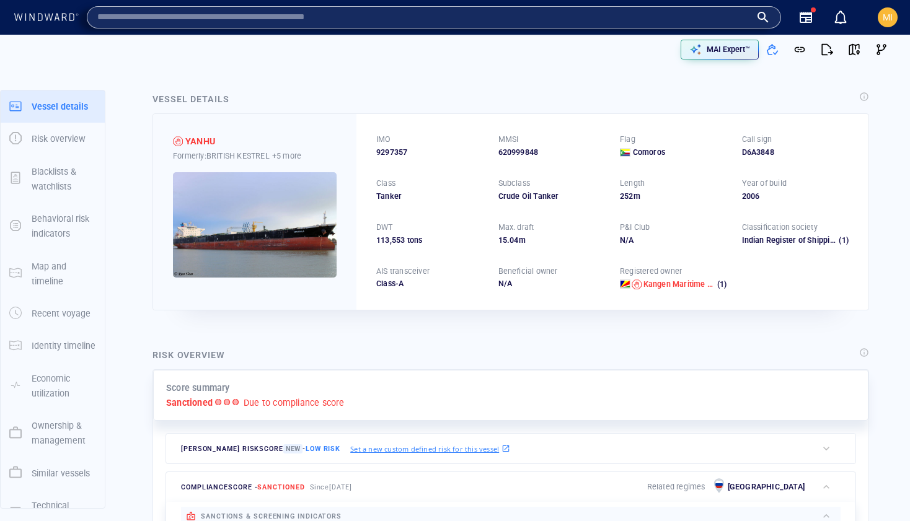
paste input "**********"
type input "**********"
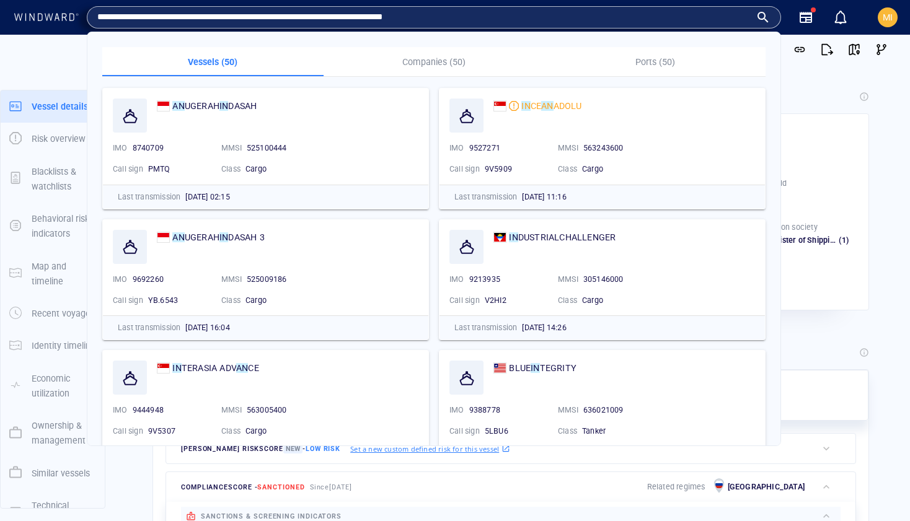
drag, startPoint x: 433, startPoint y: 14, endPoint x: 22, endPoint y: 10, distance: 411.1
click at [22, 11] on div "**********" at bounding box center [457, 17] width 892 height 30
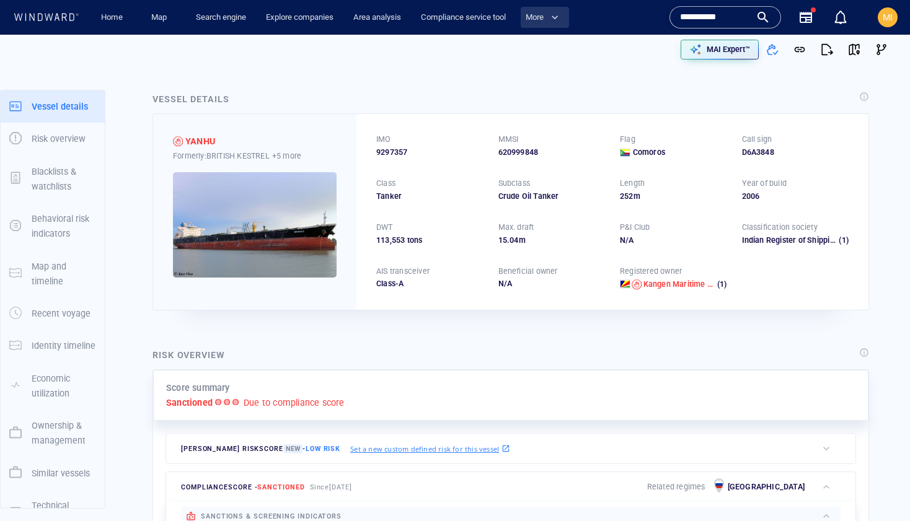
type input "**********"
click at [762, 18] on div "**********" at bounding box center [725, 17] width 91 height 19
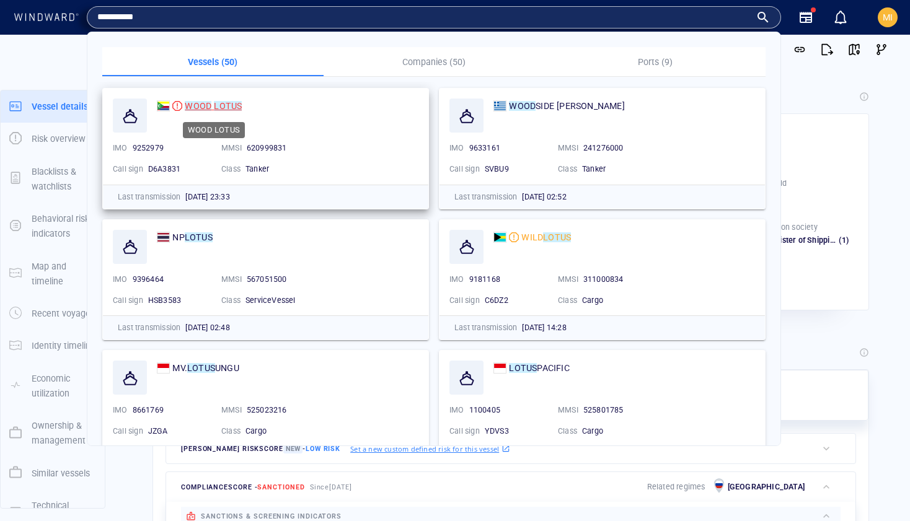
click at [212, 107] on span at bounding box center [212, 106] width 2 height 10
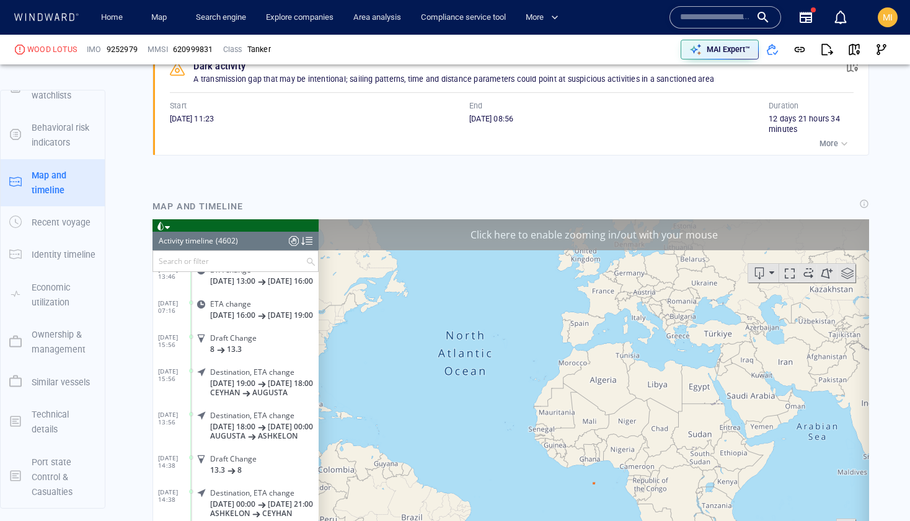
scroll to position [1406, 0]
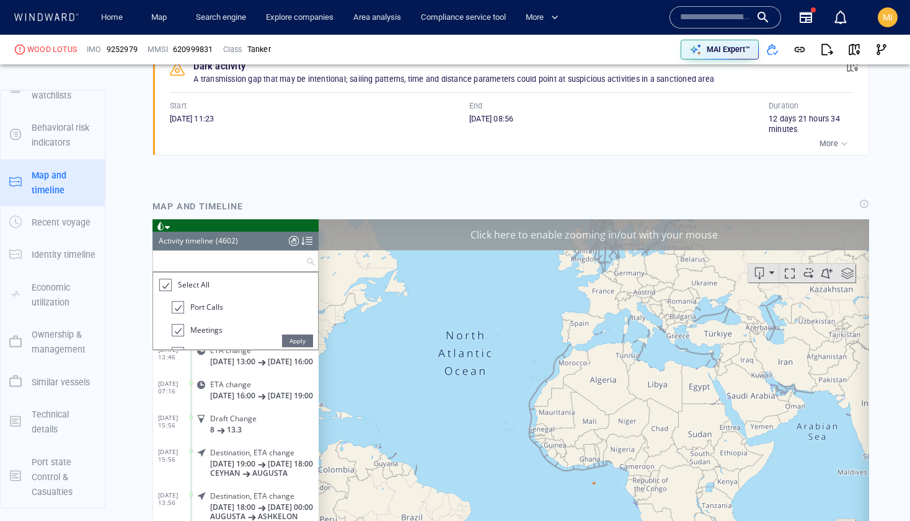
click at [261, 262] on input "text" at bounding box center [229, 260] width 153 height 20
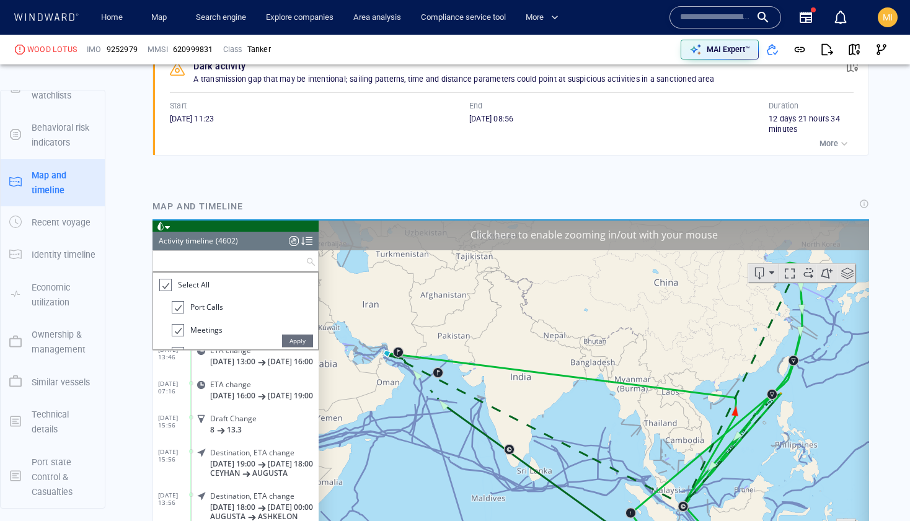
click at [167, 283] on div at bounding box center [165, 285] width 12 height 14
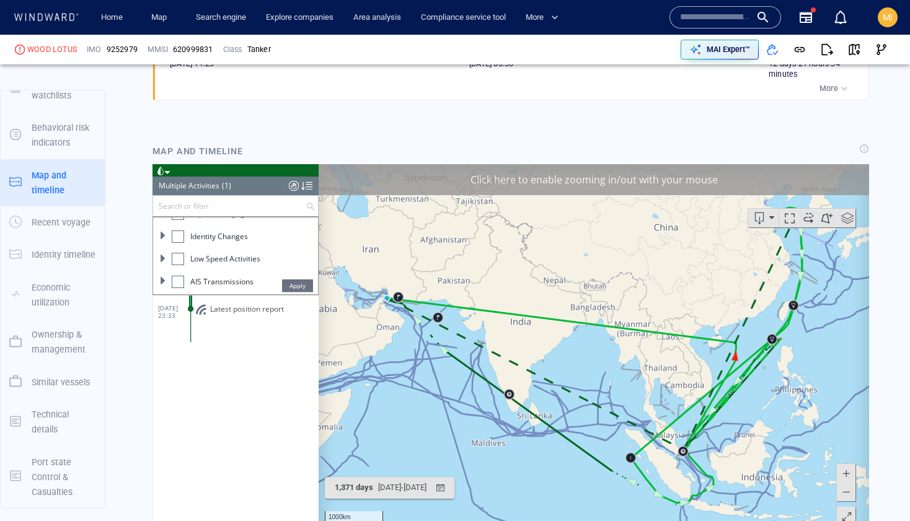
scroll to position [1070, 0]
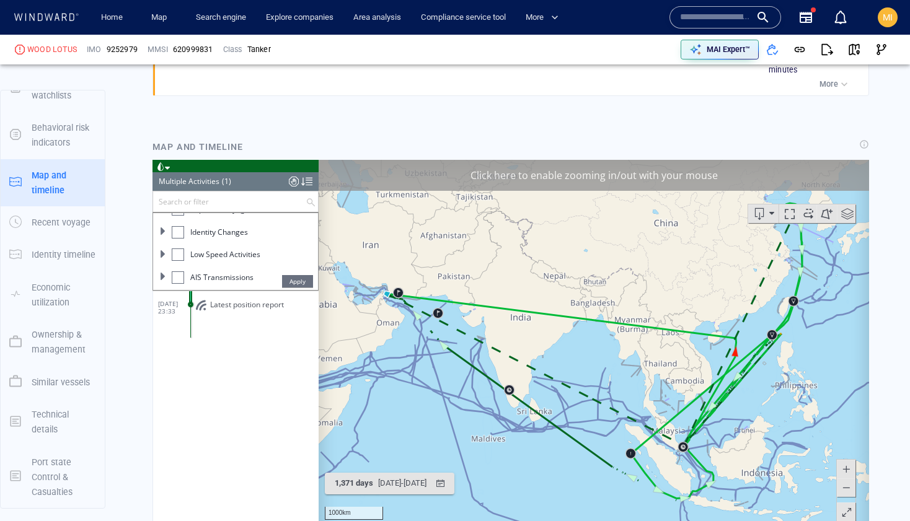
click at [181, 232] on div at bounding box center [178, 232] width 12 height 12
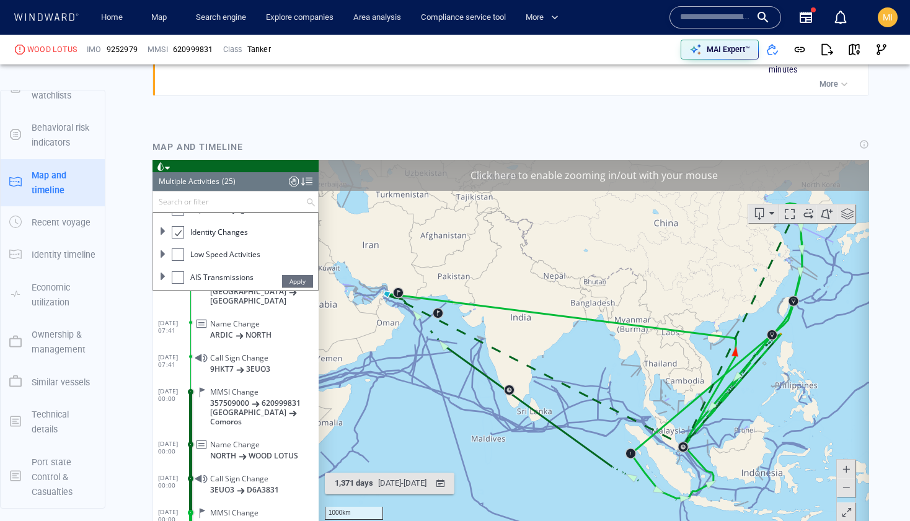
scroll to position [100, 0]
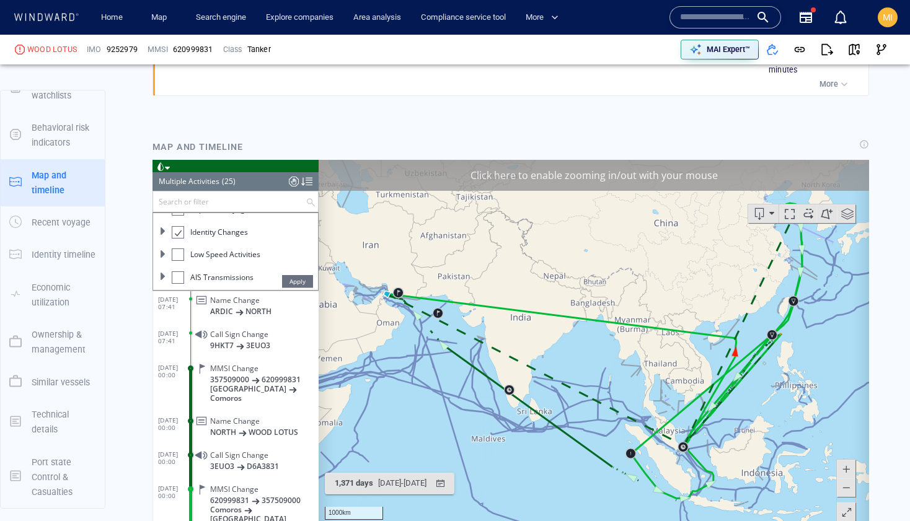
click at [257, 407] on dd "Name Change NORTH WOOD LOTUS" at bounding box center [254, 424] width 128 height 34
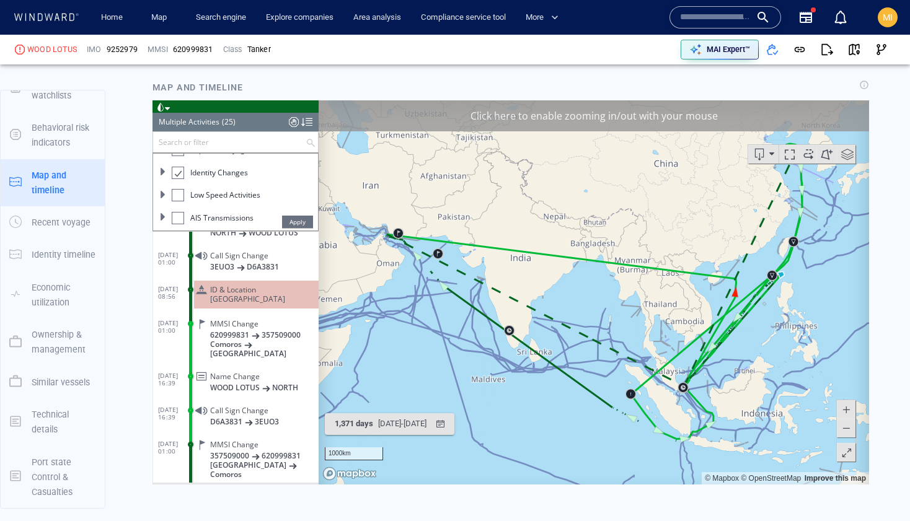
scroll to position [636, 0]
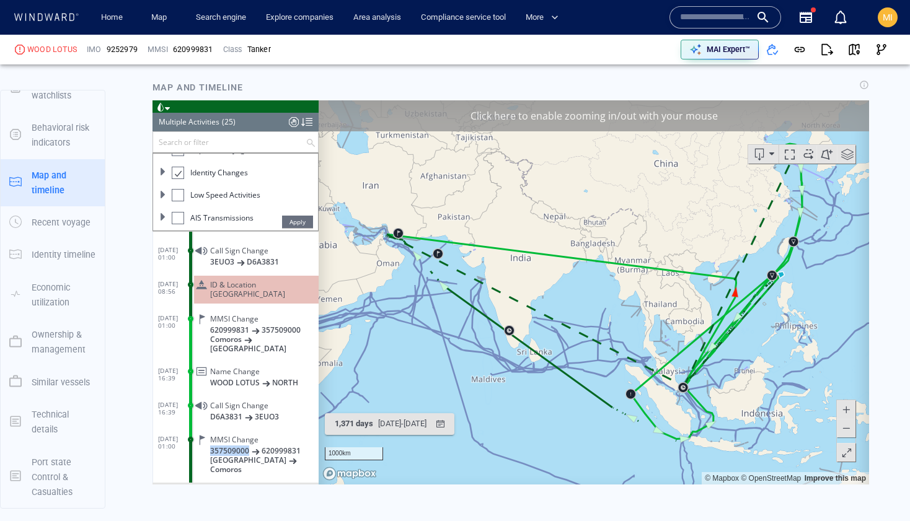
drag, startPoint x: 247, startPoint y: 417, endPoint x: 211, endPoint y: 417, distance: 36.0
click at [211, 446] on span "357509000" at bounding box center [229, 450] width 39 height 9
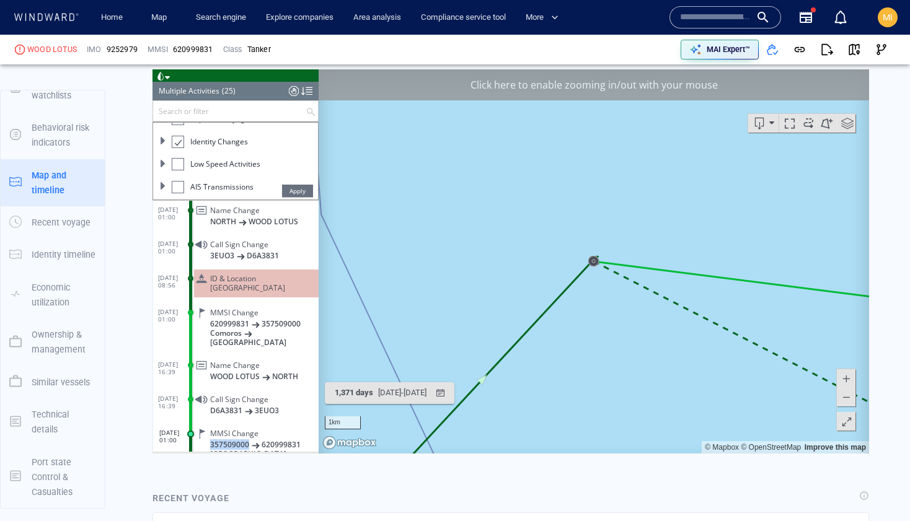
scroll to position [592, 0]
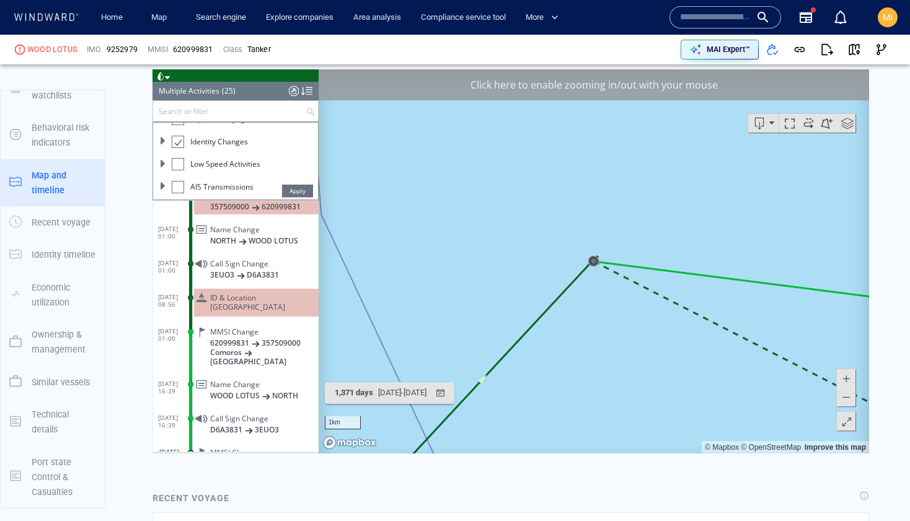
click at [281, 391] on span "NORTH" at bounding box center [285, 395] width 26 height 9
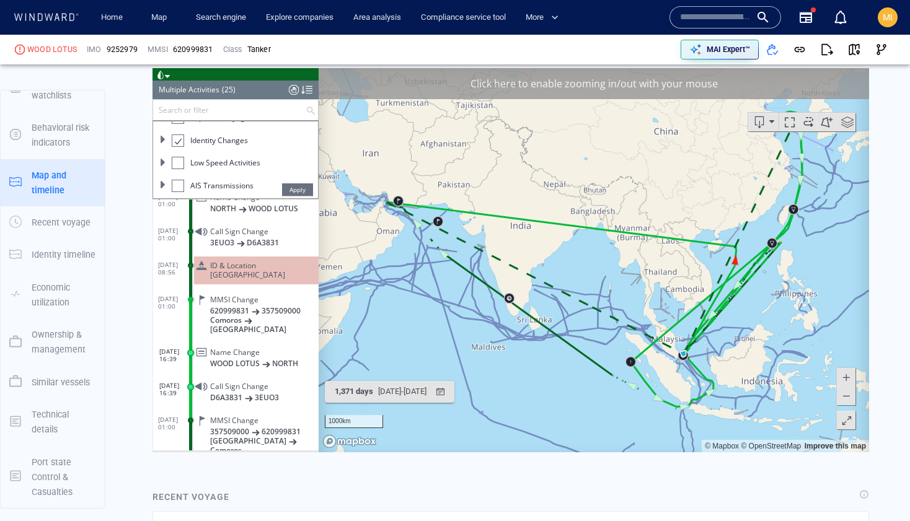
scroll to position [624, 0]
drag, startPoint x: 299, startPoint y: 398, endPoint x: 262, endPoint y: 399, distance: 37.2
click at [262, 425] on span "620999831" at bounding box center [281, 429] width 39 height 9
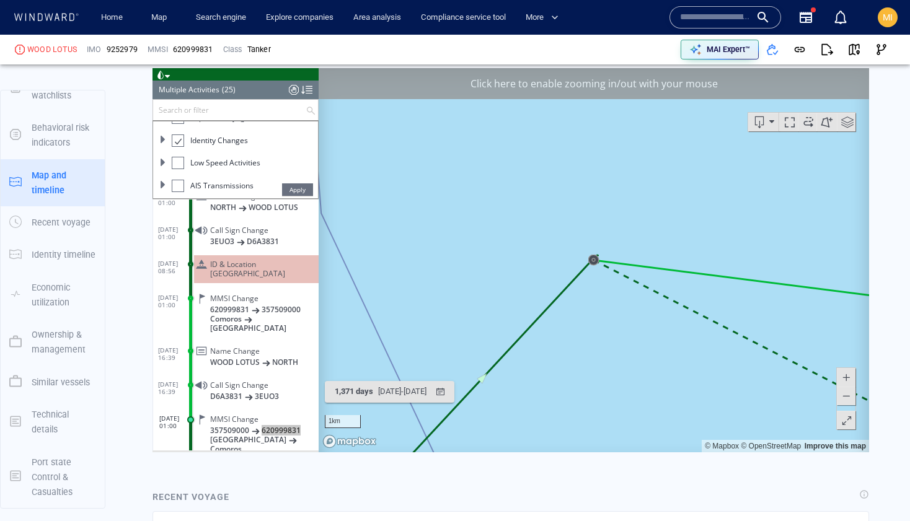
click at [711, 19] on input "text" at bounding box center [715, 17] width 71 height 19
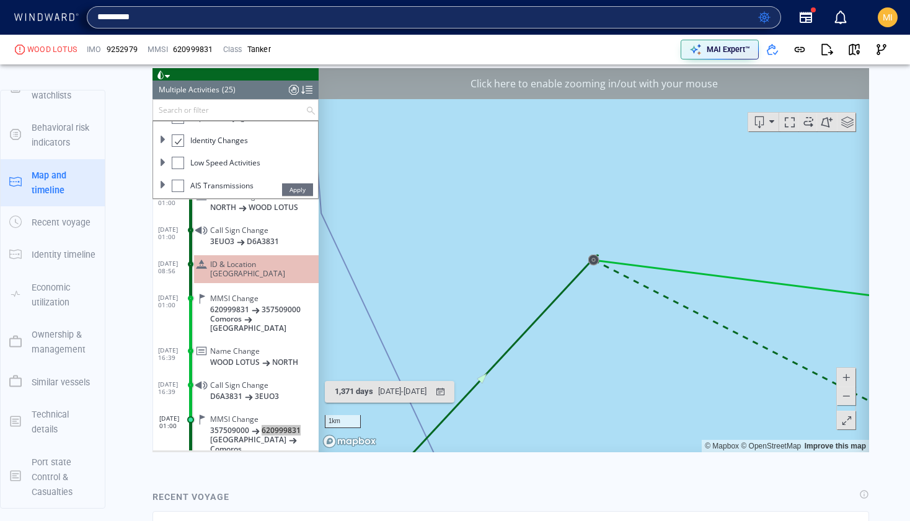
type input "*********"
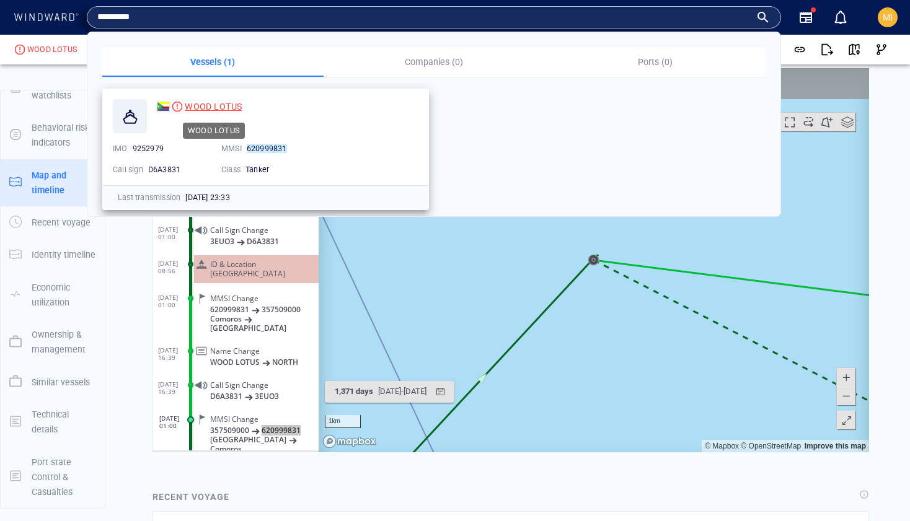
click at [224, 110] on span "WOOD LOTUS" at bounding box center [213, 107] width 57 height 10
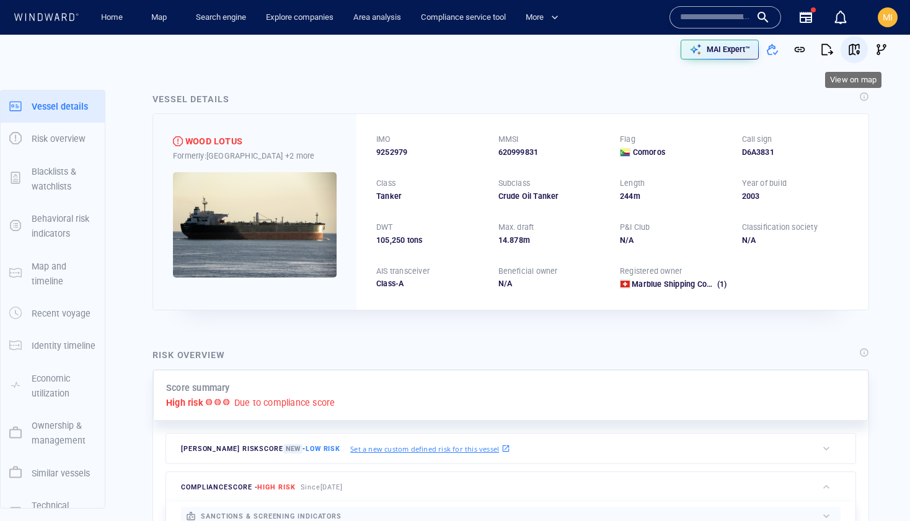
click at [855, 51] on span "button" at bounding box center [854, 49] width 12 height 12
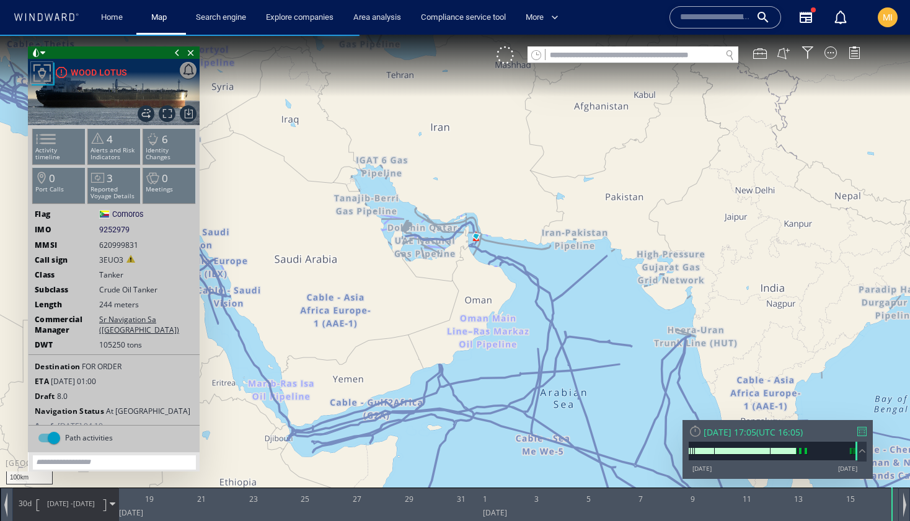
drag, startPoint x: 493, startPoint y: 201, endPoint x: 464, endPoint y: 259, distance: 64.1
click at [465, 255] on canvas "Map" at bounding box center [455, 272] width 910 height 474
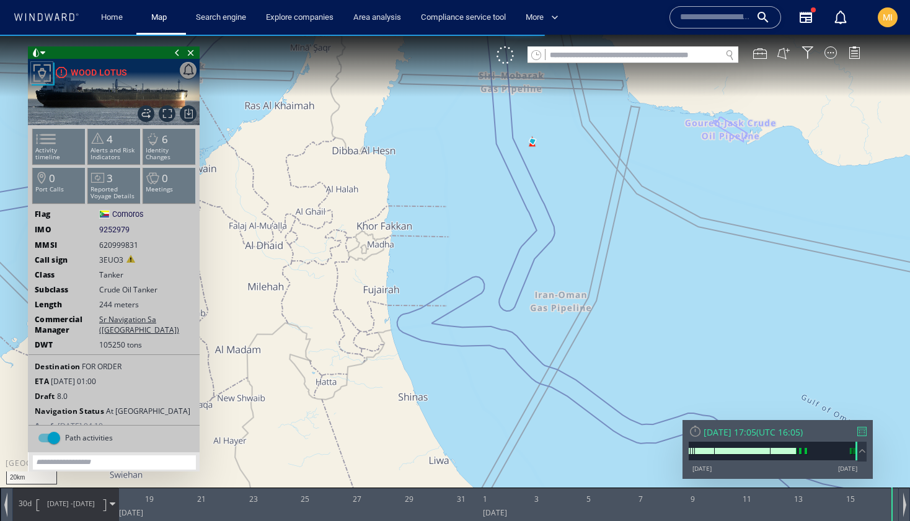
drag, startPoint x: 512, startPoint y: 182, endPoint x: 504, endPoint y: 247, distance: 65.6
click at [504, 247] on canvas "Map" at bounding box center [455, 272] width 910 height 474
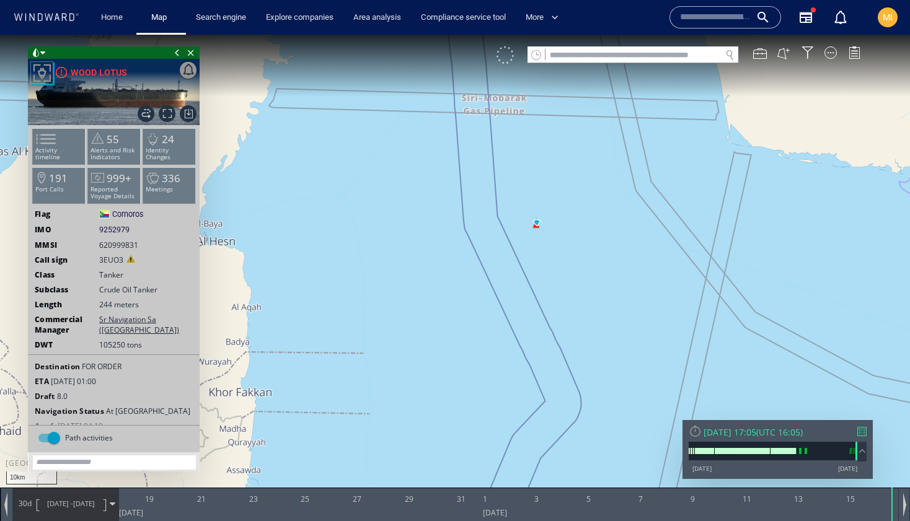
click at [507, 61] on div at bounding box center [505, 54] width 17 height 17
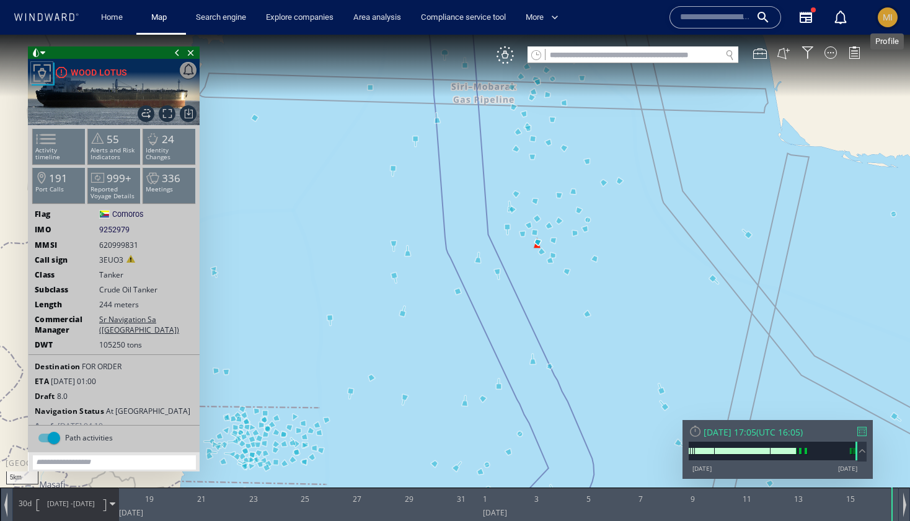
click at [887, 17] on span "MI" at bounding box center [888, 17] width 10 height 10
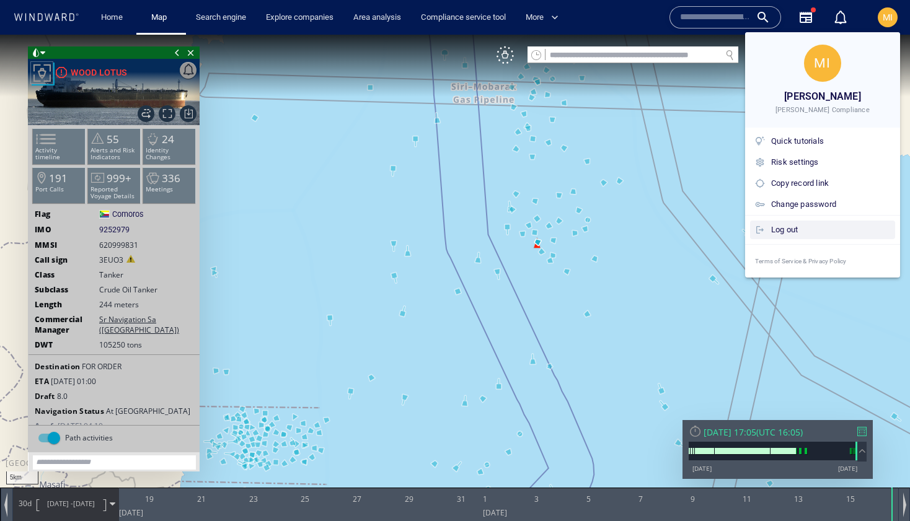
click at [805, 231] on div "Log out" at bounding box center [830, 230] width 119 height 14
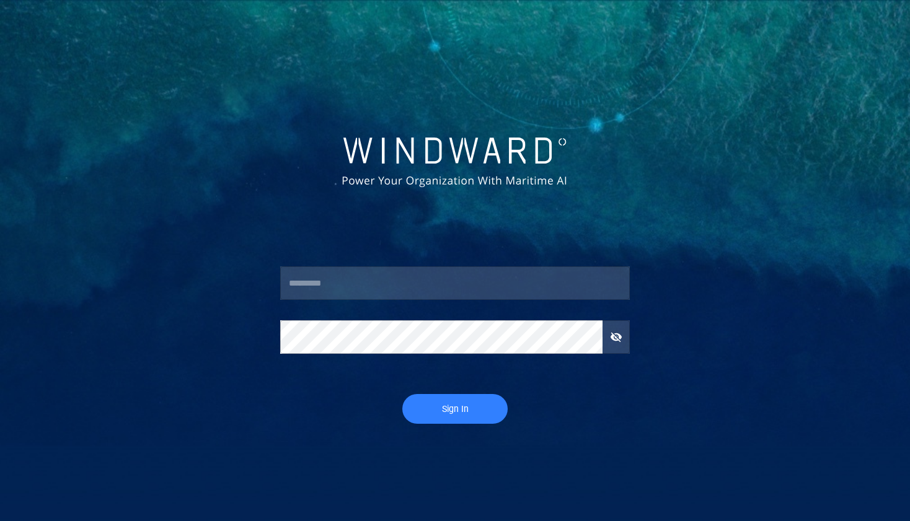
click at [425, 293] on input "text" at bounding box center [454, 283] width 349 height 33
type input "*********"
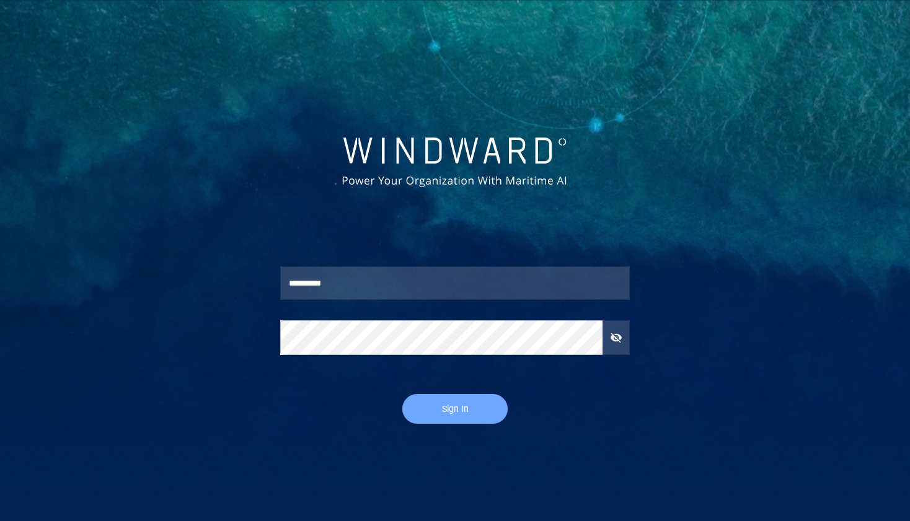
click at [447, 409] on span "Sign In" at bounding box center [455, 409] width 81 height 15
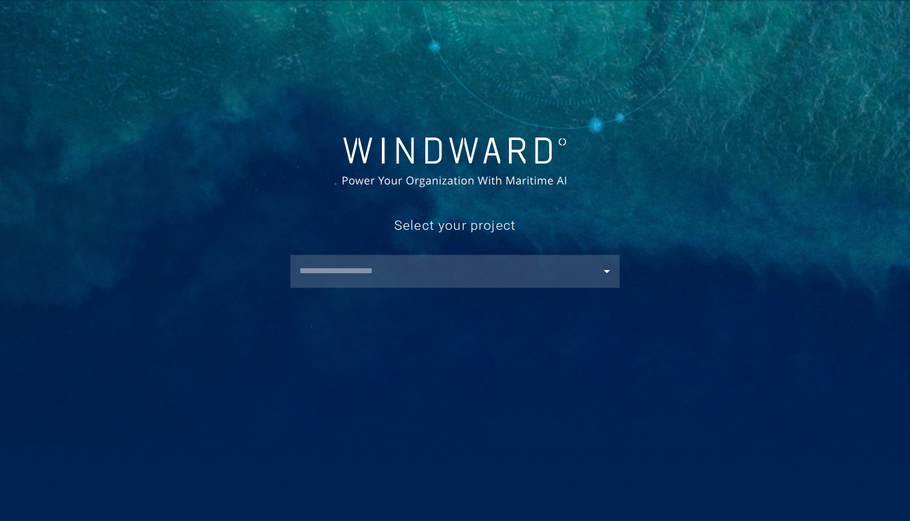
click at [462, 271] on input "text" at bounding box center [458, 271] width 324 height 22
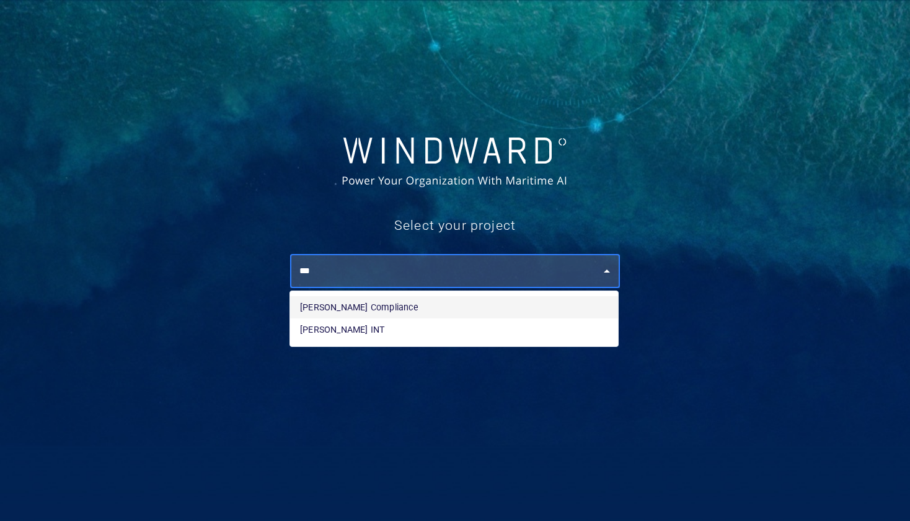
click at [451, 310] on li "[PERSON_NAME] Compliance" at bounding box center [454, 307] width 328 height 22
type input "**********"
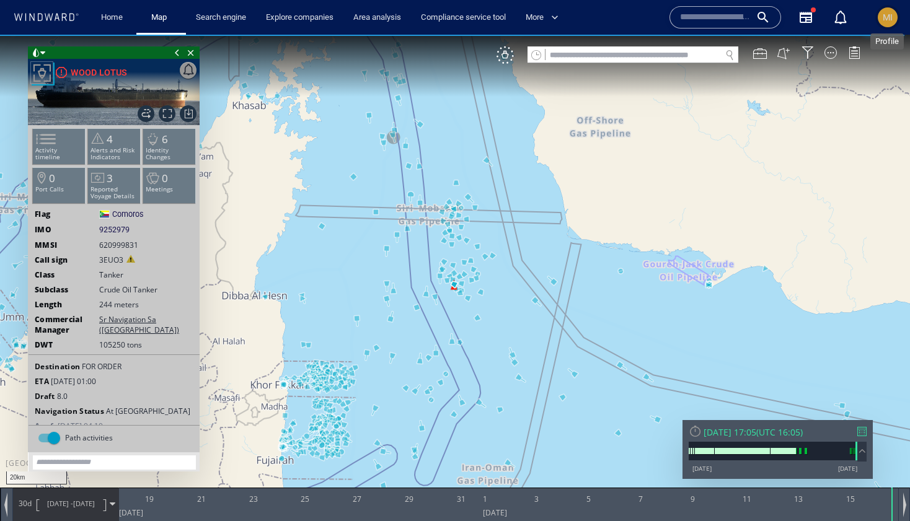
click at [884, 22] on div "MI" at bounding box center [888, 17] width 10 height 15
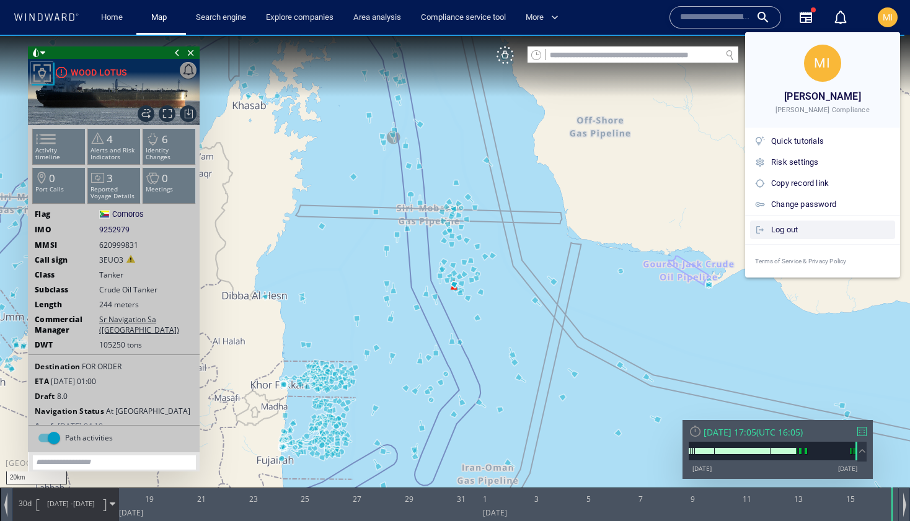
click at [790, 234] on div "Log out" at bounding box center [830, 230] width 119 height 14
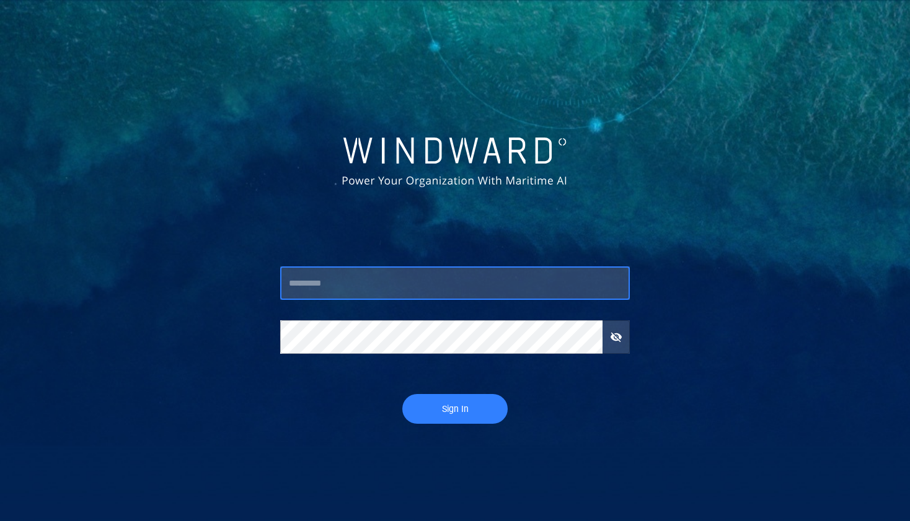
click at [440, 287] on input "text" at bounding box center [454, 283] width 349 height 33
type input "**********"
click at [443, 411] on span "Sign In" at bounding box center [455, 409] width 81 height 15
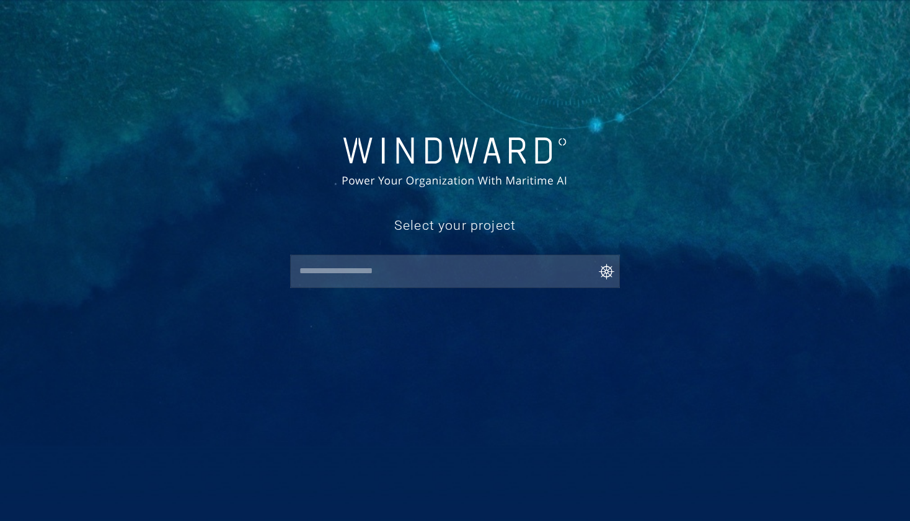
click at [453, 272] on input "text" at bounding box center [458, 271] width 324 height 22
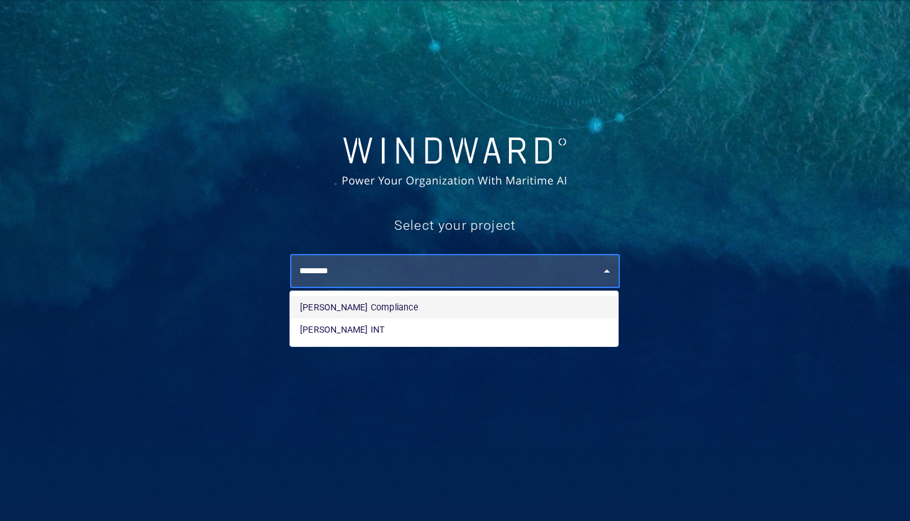
click at [436, 308] on li "[PERSON_NAME] Compliance" at bounding box center [454, 307] width 328 height 22
type input "**********"
